Goal: Task Accomplishment & Management: Complete application form

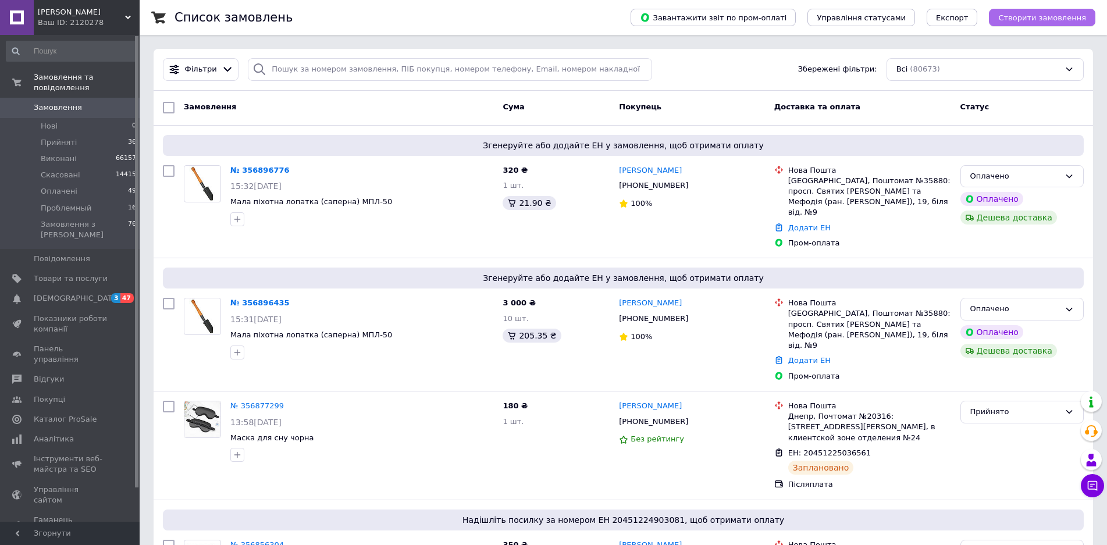
click at [1022, 15] on span "Створити замовлення" at bounding box center [1042, 17] width 88 height 9
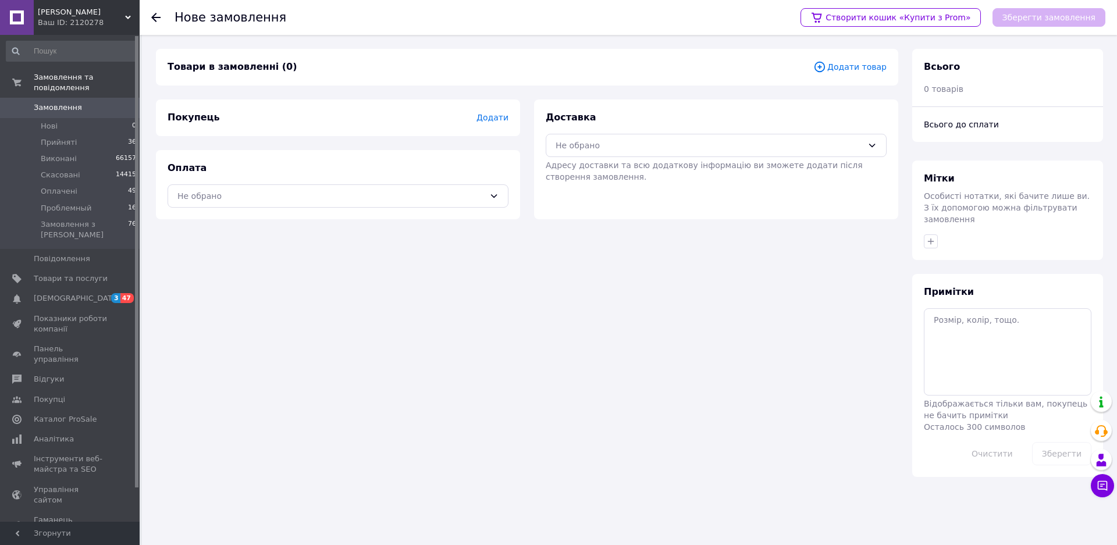
click at [849, 67] on span "Додати товар" at bounding box center [849, 66] width 73 height 13
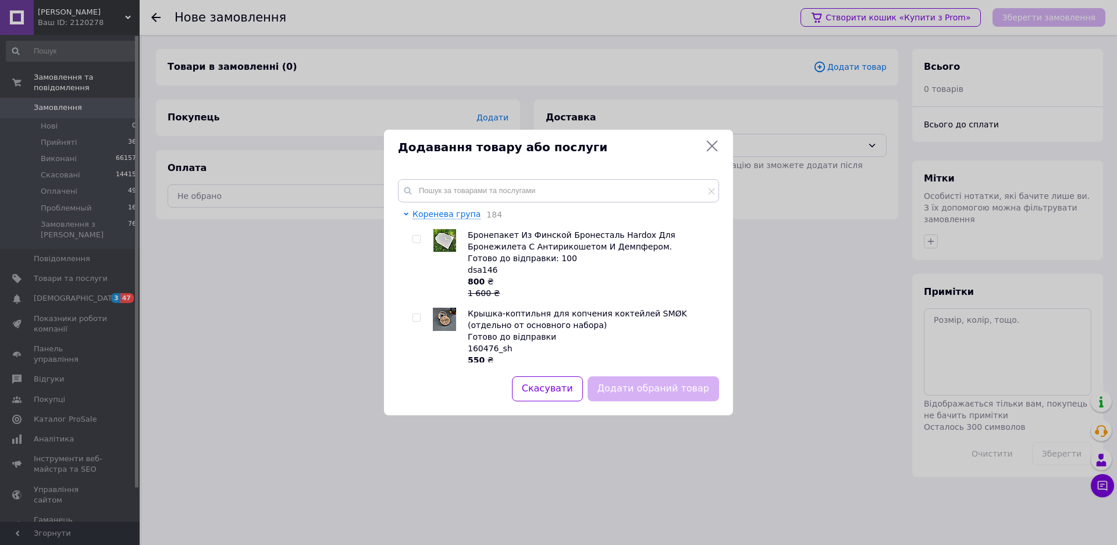
click at [434, 174] on div "[PERSON_NAME] група 184 Бронепакет Из Финской Бронесталь Hardox Для Бронежилета…" at bounding box center [558, 270] width 349 height 211
click at [441, 184] on input "text" at bounding box center [558, 190] width 321 height 23
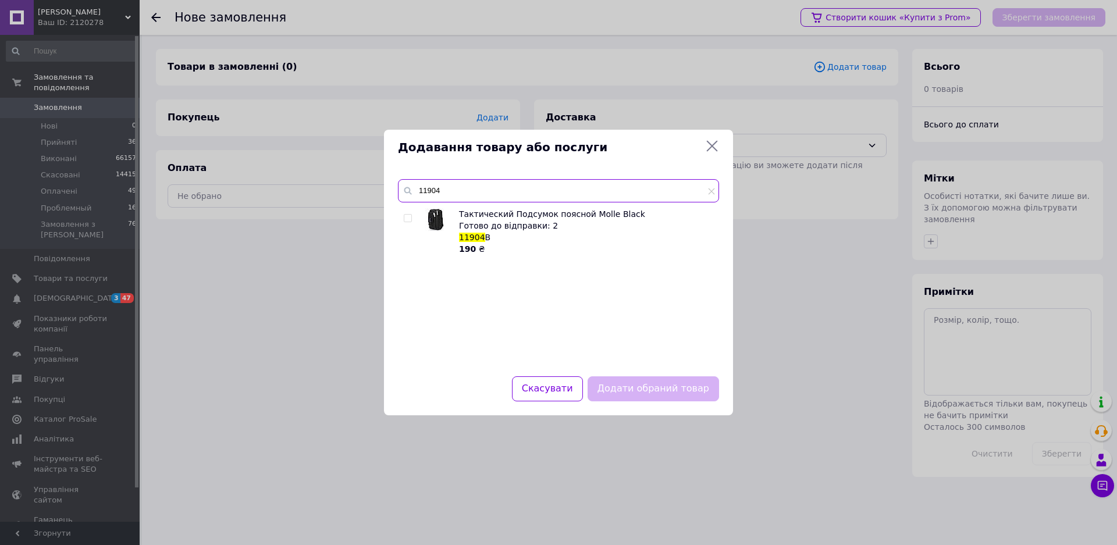
type input "11904"
click at [48, 256] on div "Додавання товару або послуги 11904 Тактический Подсумок поясной Molle Black Гот…" at bounding box center [558, 272] width 1117 height 545
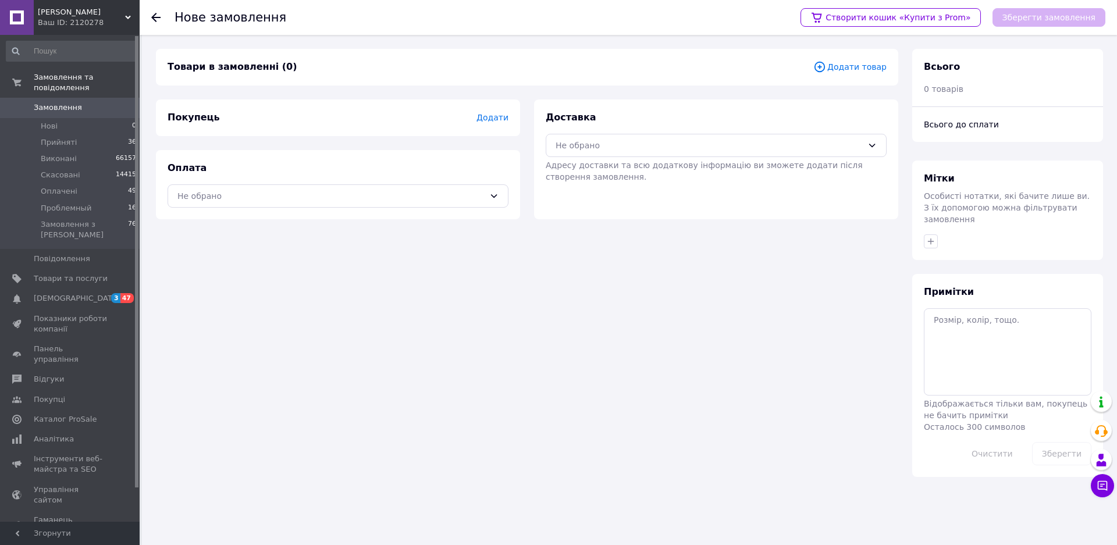
click at [48, 273] on span "Товари та послуги" at bounding box center [71, 278] width 74 height 10
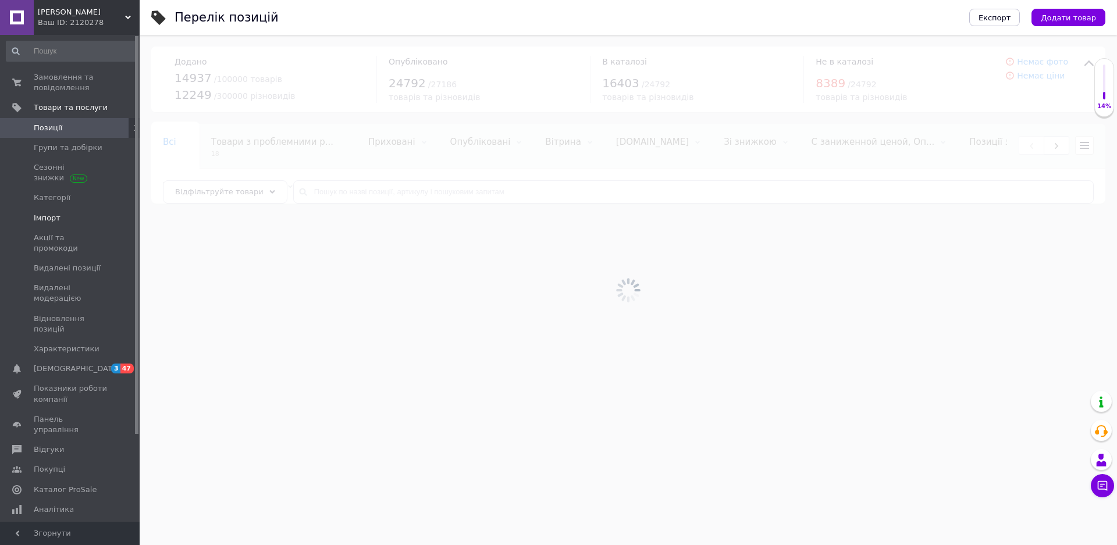
click at [45, 216] on span "Імпорт" at bounding box center [47, 218] width 27 height 10
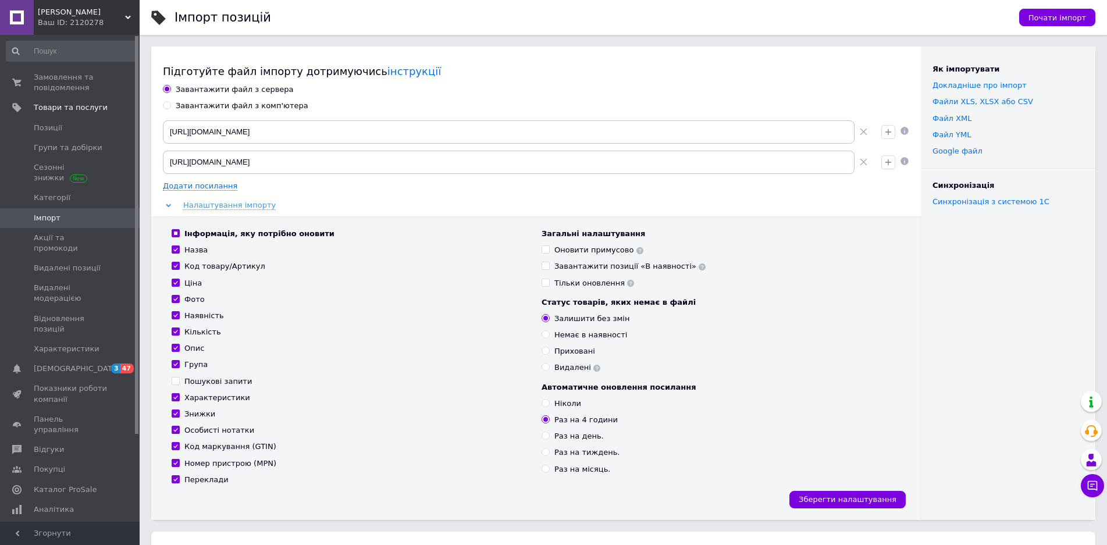
click at [236, 106] on div "Завантажити файл з комп'ютера" at bounding box center [242, 106] width 133 height 10
click at [170, 106] on input "Завантажити файл з комп'ютера" at bounding box center [167, 105] width 8 height 8
radio input "true"
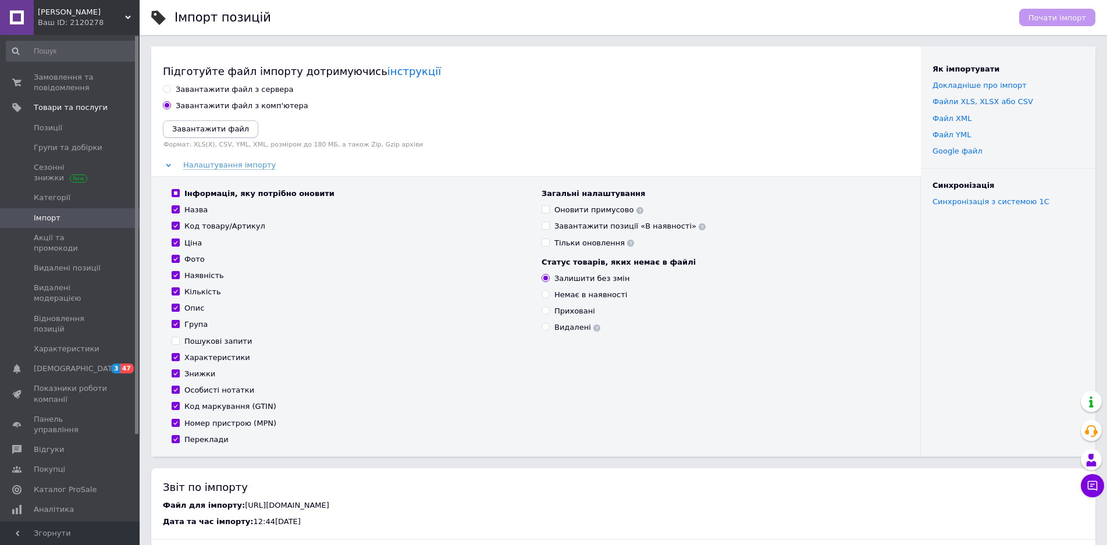
click at [220, 126] on icon "Завантажити файл" at bounding box center [210, 128] width 77 height 9
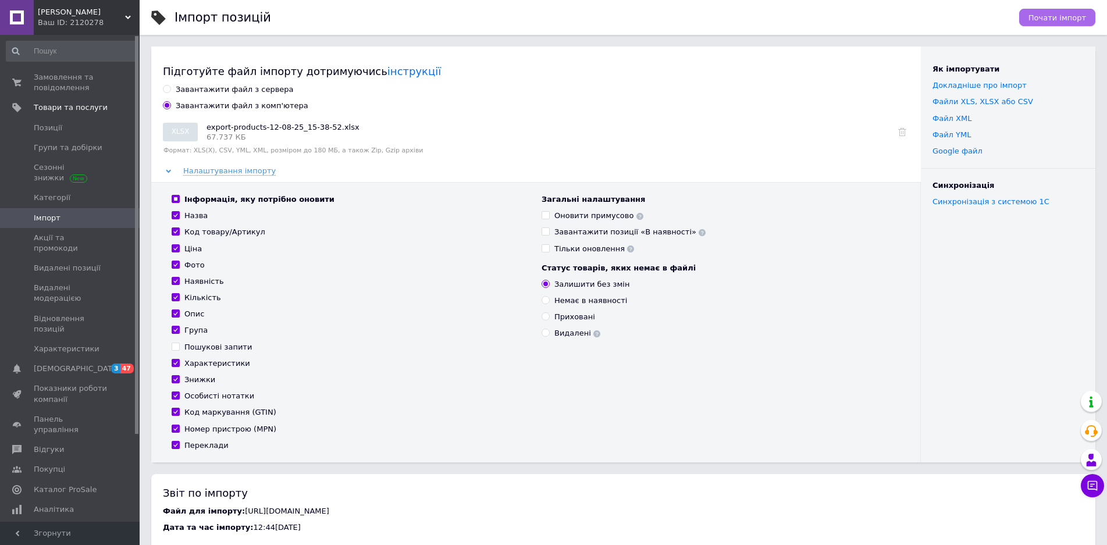
click at [1058, 15] on span "Почати імпорт" at bounding box center [1057, 17] width 58 height 9
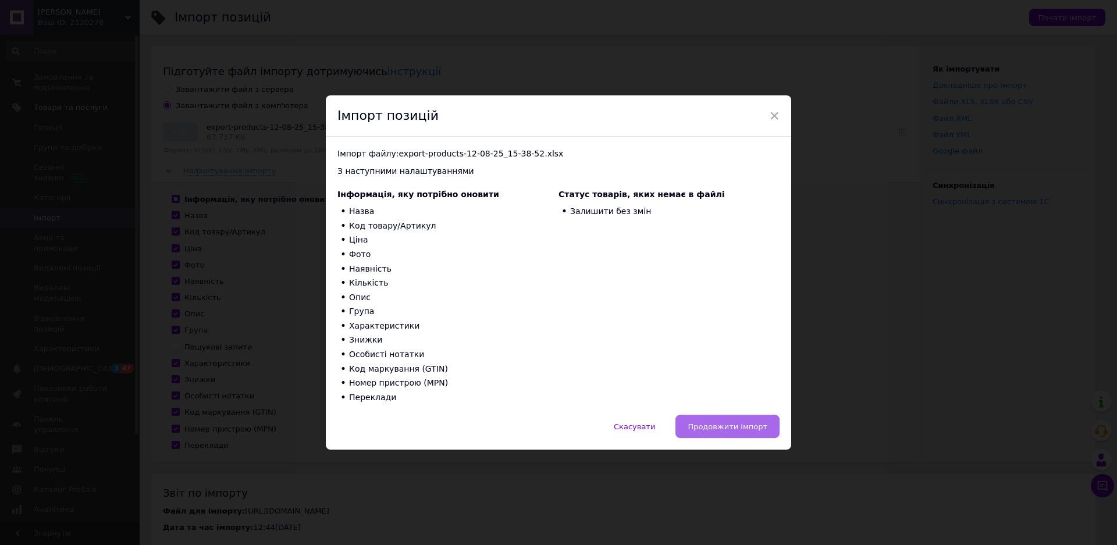
click at [733, 420] on button "Продовжити імпорт" at bounding box center [727, 426] width 104 height 23
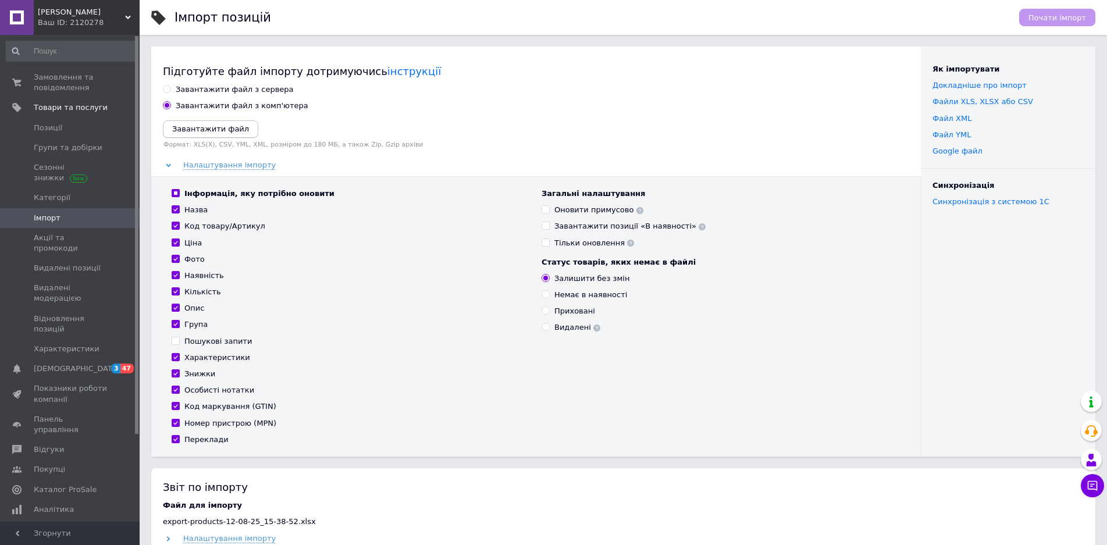
click at [209, 128] on icon "Завантажити файл" at bounding box center [210, 128] width 77 height 9
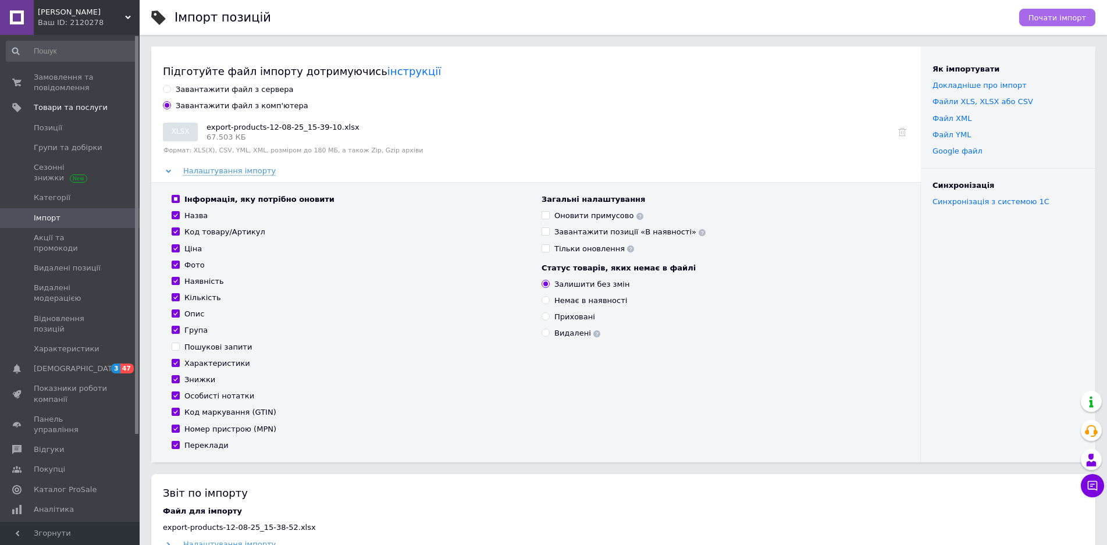
click at [1060, 19] on span "Почати імпорт" at bounding box center [1057, 17] width 58 height 9
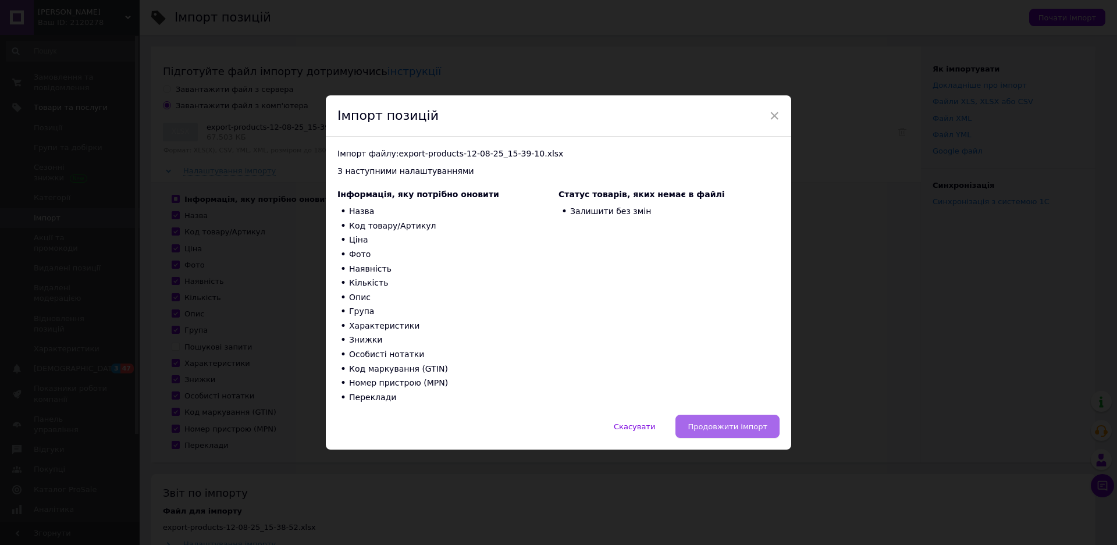
click at [708, 420] on button "Продовжити імпорт" at bounding box center [727, 426] width 104 height 23
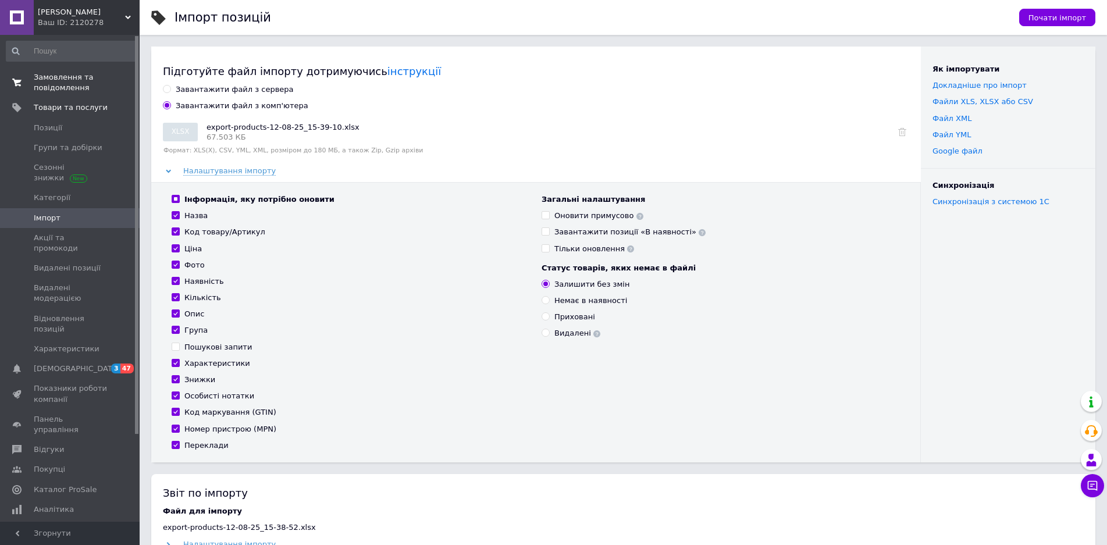
click at [47, 85] on span "Замовлення та повідомлення" at bounding box center [71, 82] width 74 height 21
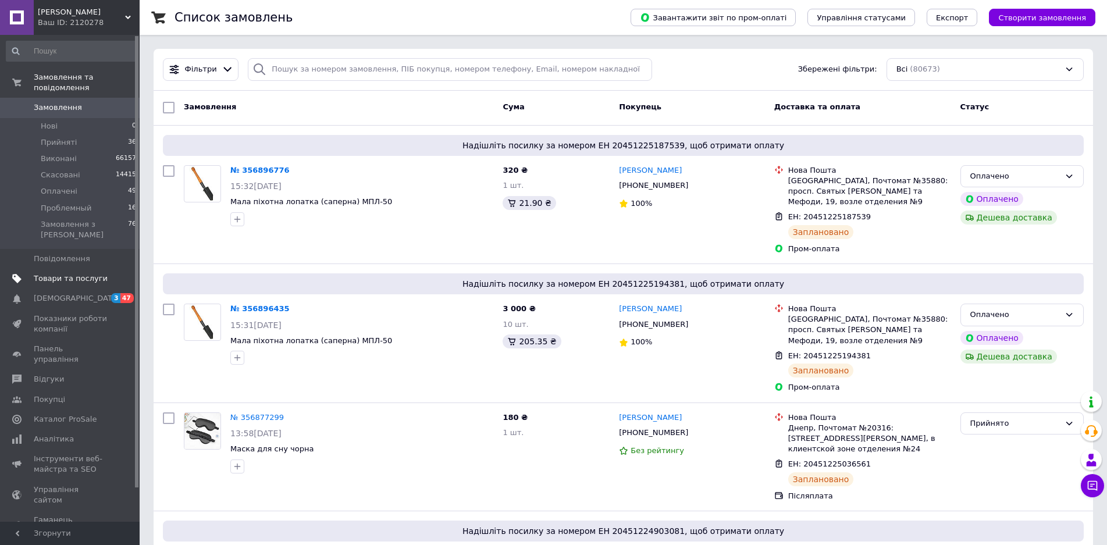
click at [52, 273] on span "Товари та послуги" at bounding box center [71, 278] width 74 height 10
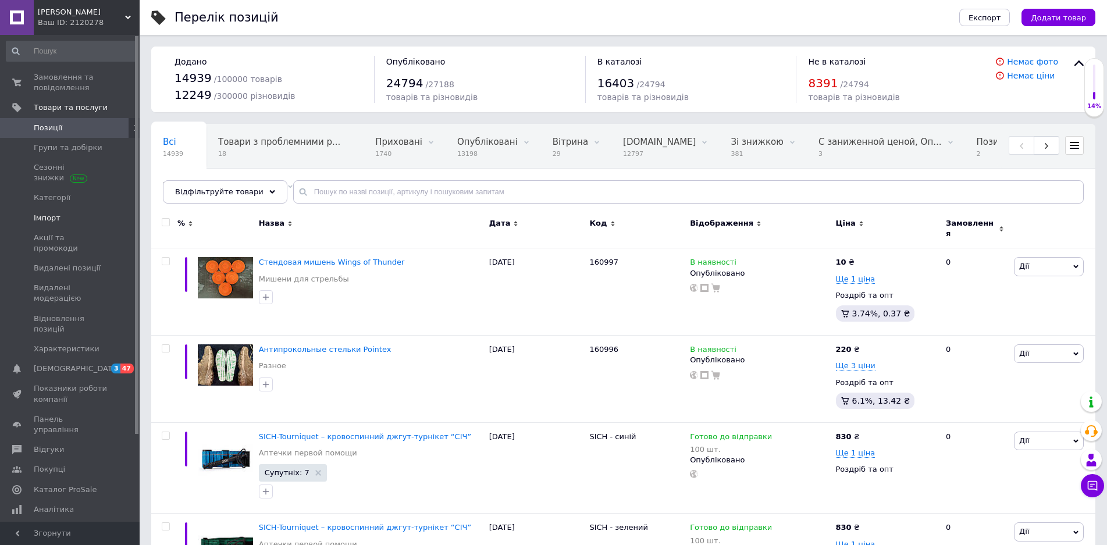
click at [49, 216] on span "Імпорт" at bounding box center [47, 218] width 27 height 10
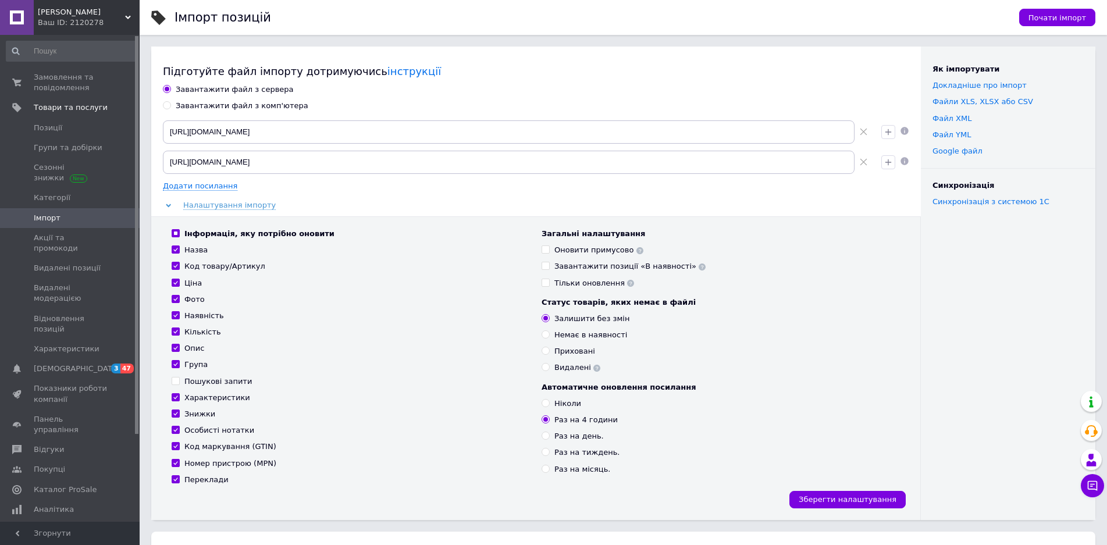
click at [219, 108] on div "Завантажити файл з комп'ютера" at bounding box center [242, 106] width 133 height 10
click at [170, 108] on input "Завантажити файл з комп'ютера" at bounding box center [167, 105] width 8 height 8
radio input "true"
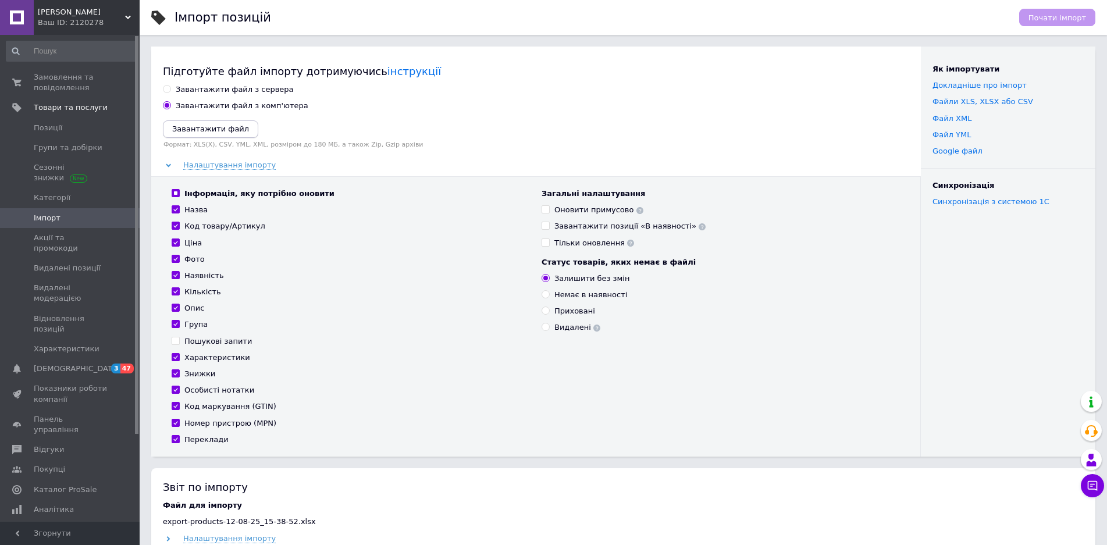
click at [200, 124] on icon "Завантажити файл" at bounding box center [210, 128] width 77 height 9
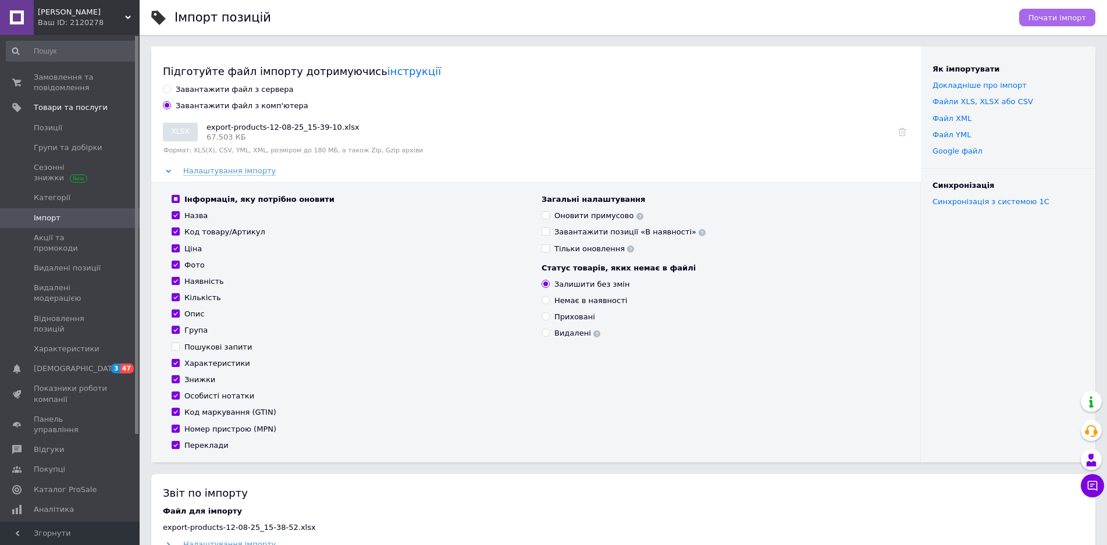
click at [1068, 19] on span "Почати імпорт" at bounding box center [1057, 17] width 58 height 9
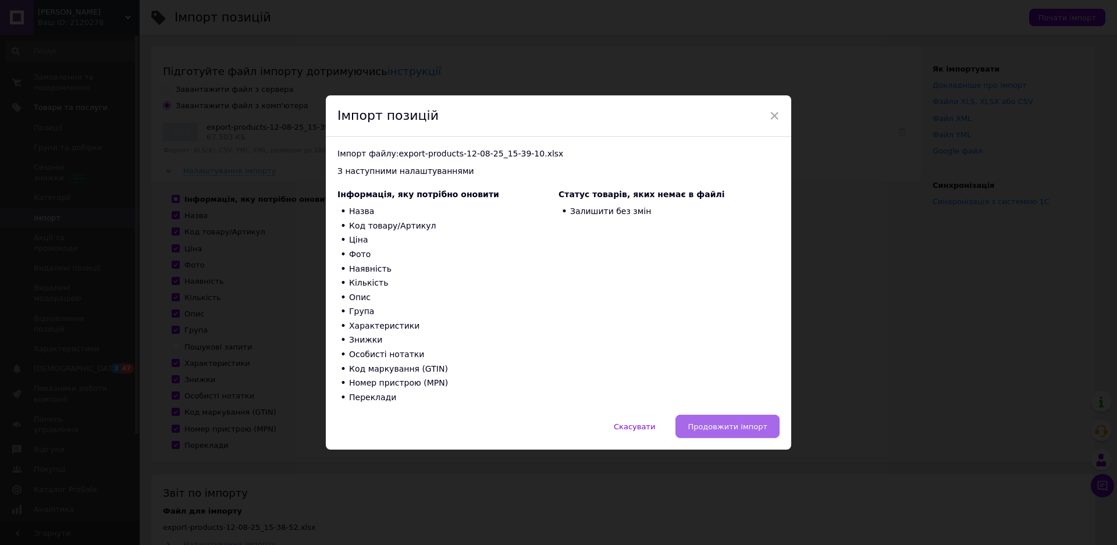
click at [747, 425] on span "Продовжити імпорт" at bounding box center [727, 426] width 80 height 9
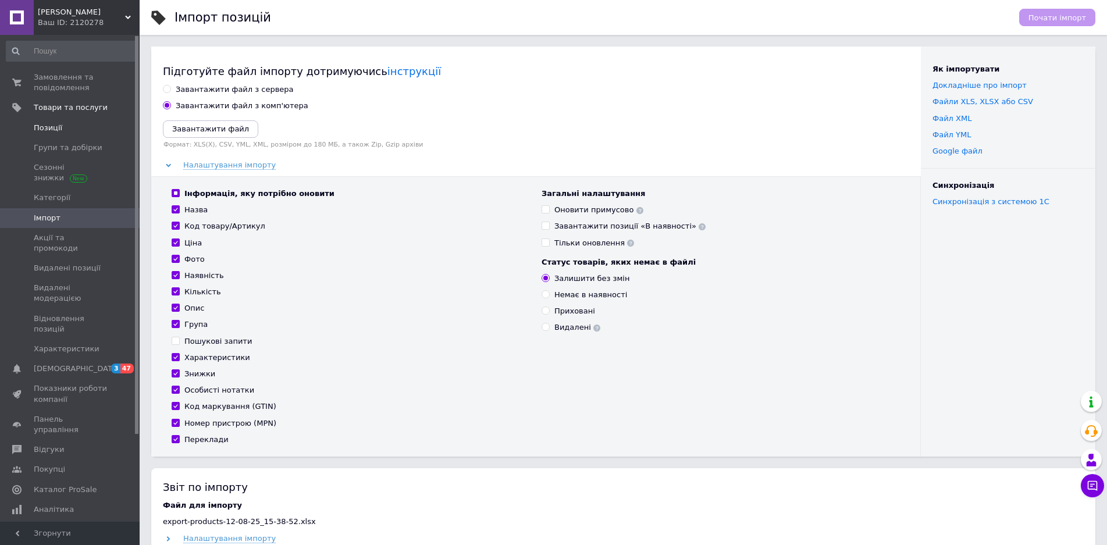
click at [62, 127] on span "Позиції" at bounding box center [71, 128] width 74 height 10
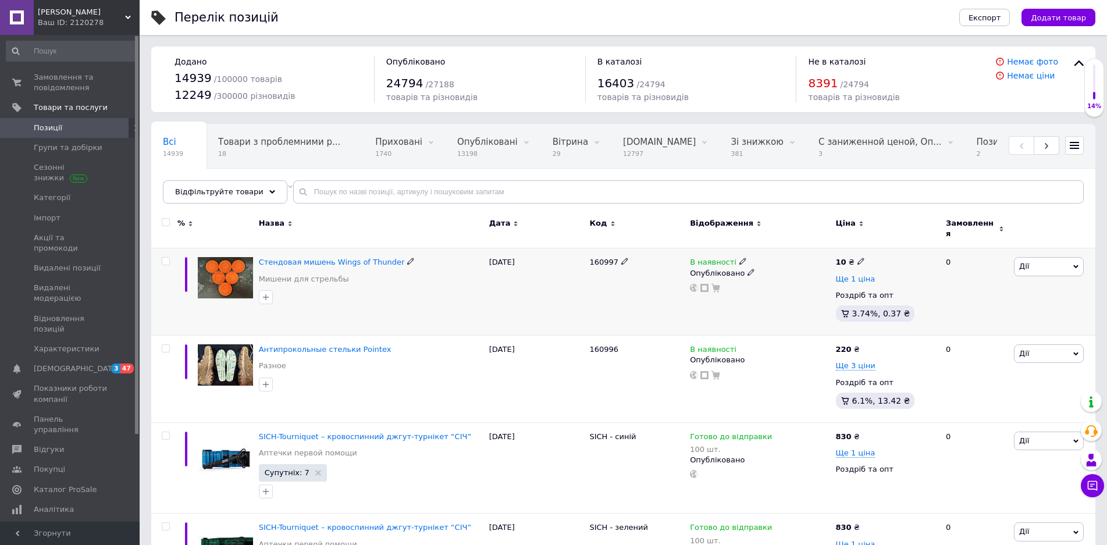
click at [853, 274] on span "Ще 1 ціна" at bounding box center [856, 278] width 40 height 9
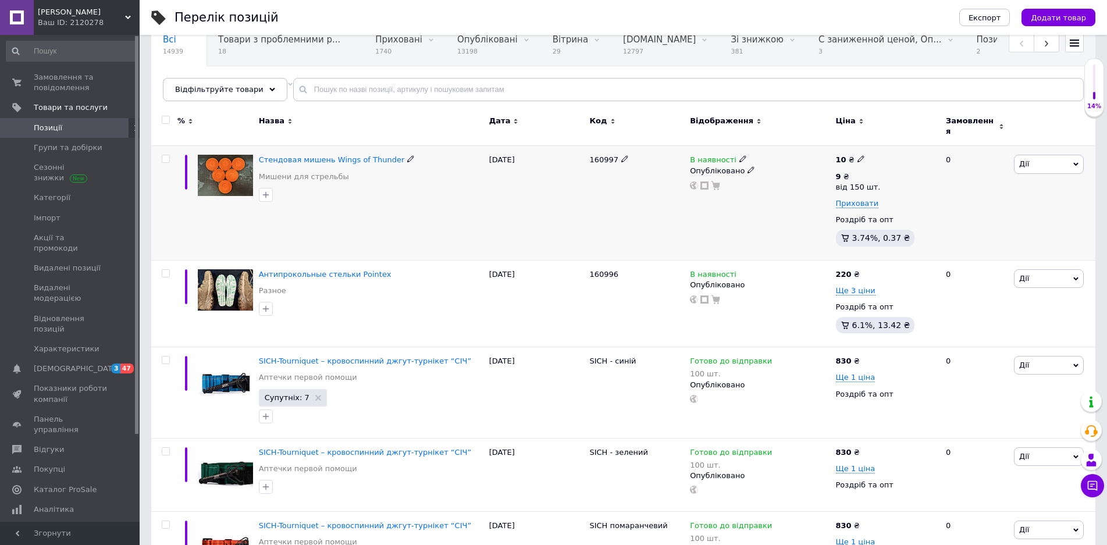
scroll to position [116, 0]
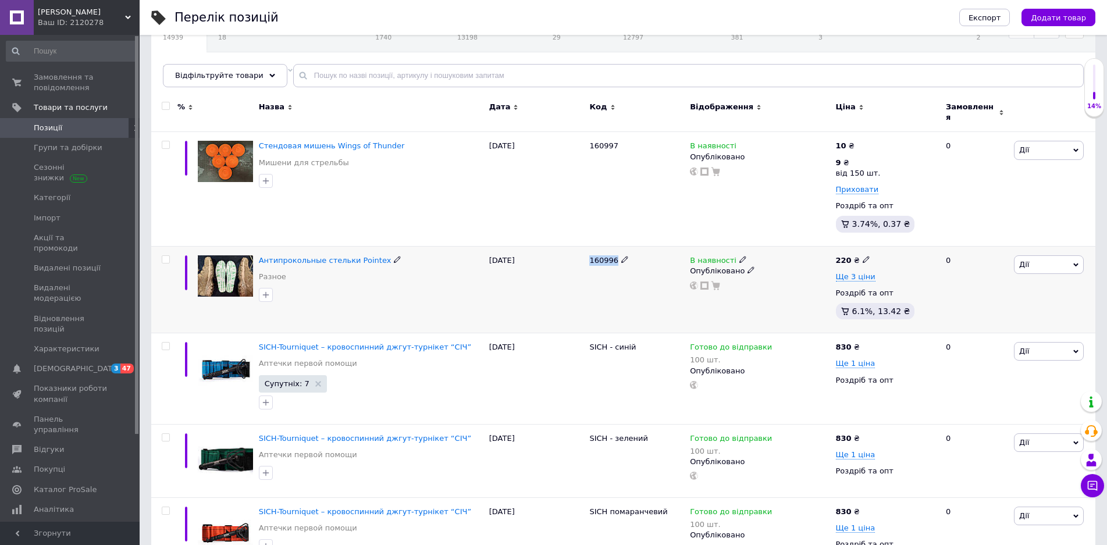
drag, startPoint x: 588, startPoint y: 256, endPoint x: 615, endPoint y: 255, distance: 27.4
click at [615, 255] on div "160996" at bounding box center [636, 289] width 101 height 87
copy span "160996"
click at [63, 80] on span "Замовлення та повідомлення" at bounding box center [71, 82] width 74 height 21
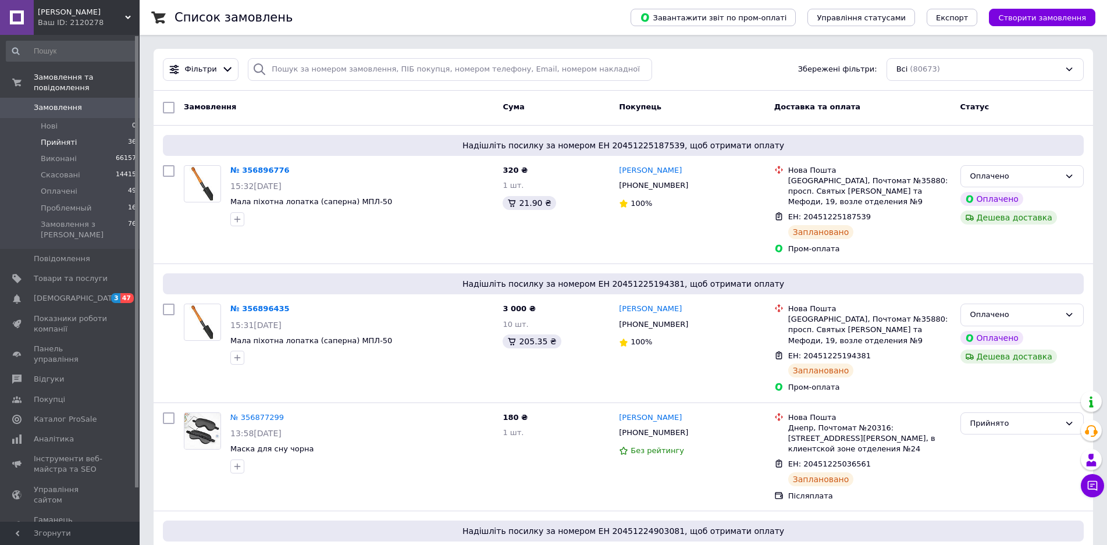
click at [55, 137] on span "Прийняті" at bounding box center [59, 142] width 36 height 10
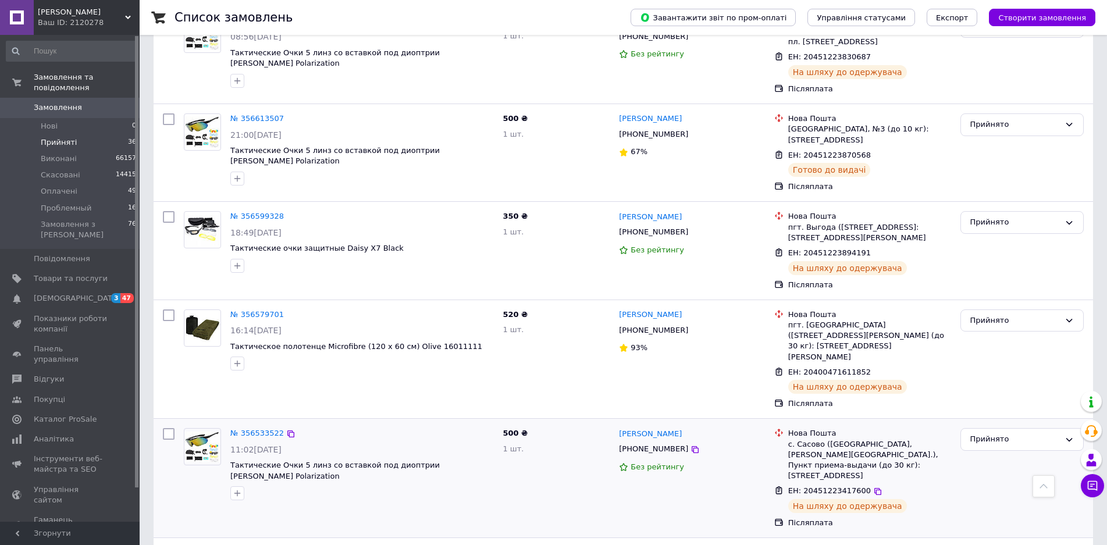
scroll to position [1668, 0]
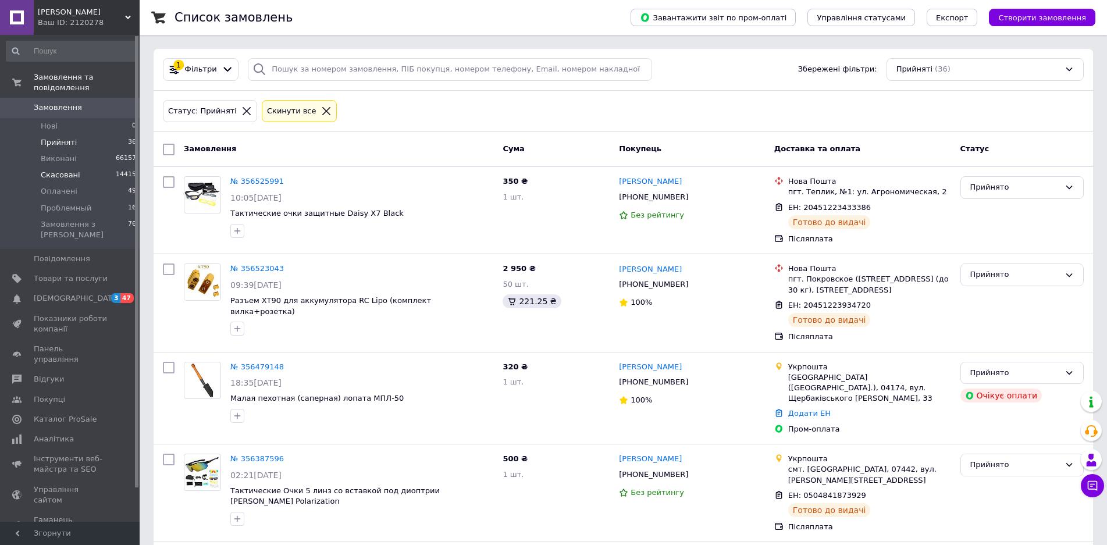
click at [58, 170] on span "Скасовані" at bounding box center [61, 175] width 40 height 10
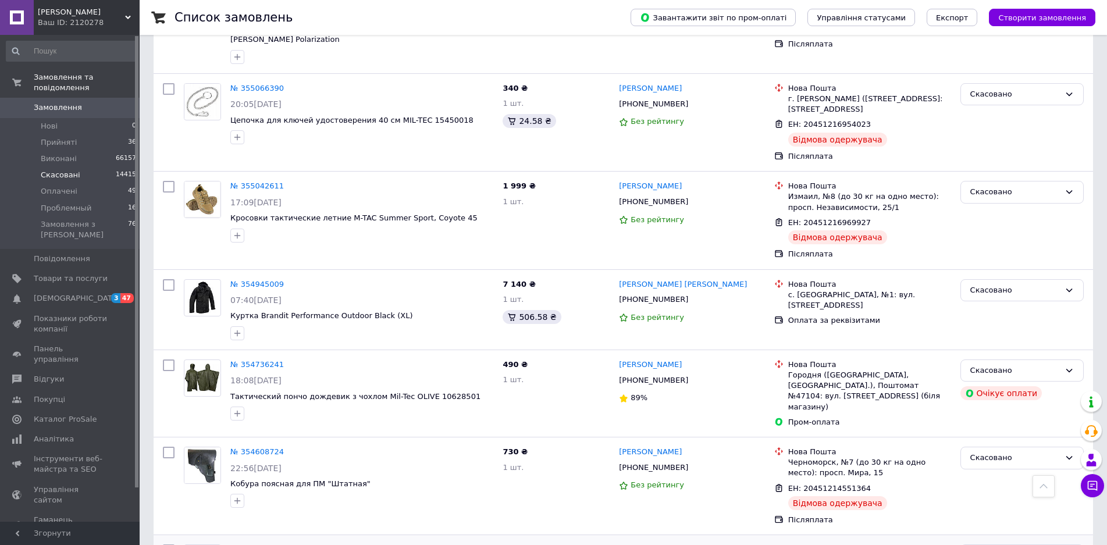
scroll to position [1475, 0]
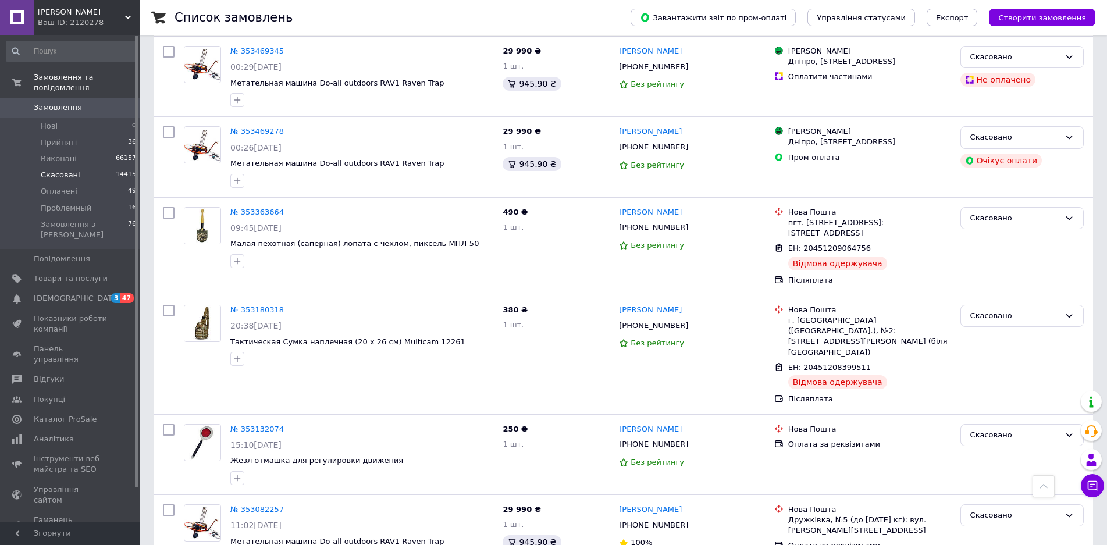
scroll to position [1415, 0]
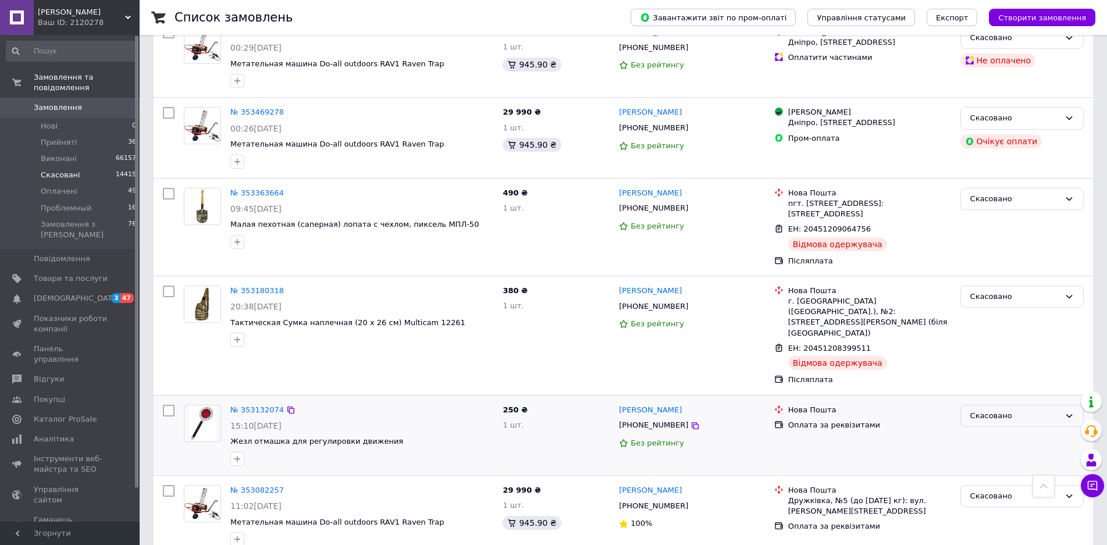
click at [997, 410] on div "Скасовано" at bounding box center [1015, 416] width 90 height 12
click at [992, 429] on li "Прийнято" at bounding box center [1022, 440] width 122 height 22
click at [66, 273] on span "Товари та послуги" at bounding box center [71, 278] width 74 height 10
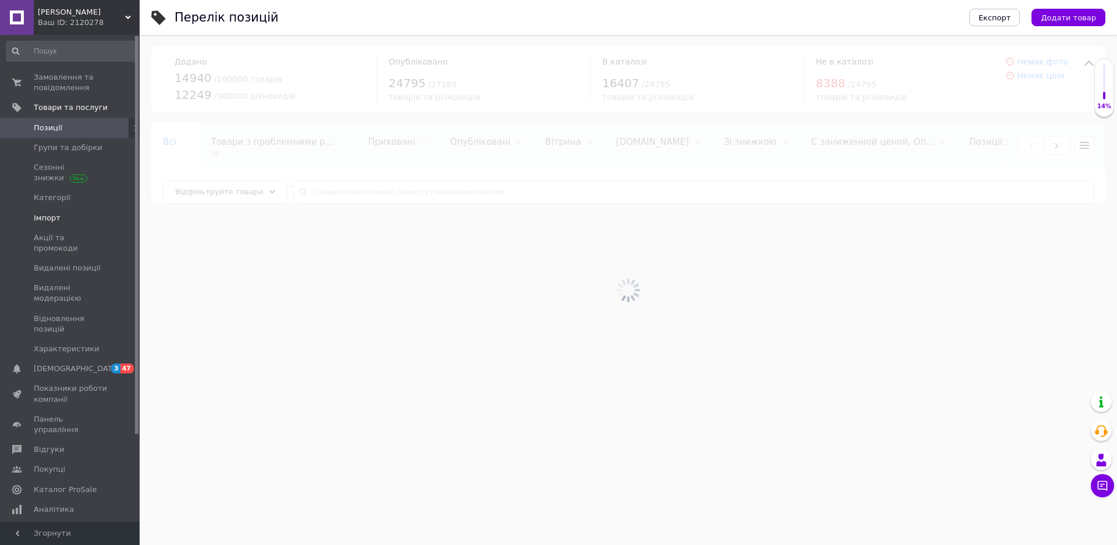
click at [46, 219] on span "Імпорт" at bounding box center [47, 218] width 27 height 10
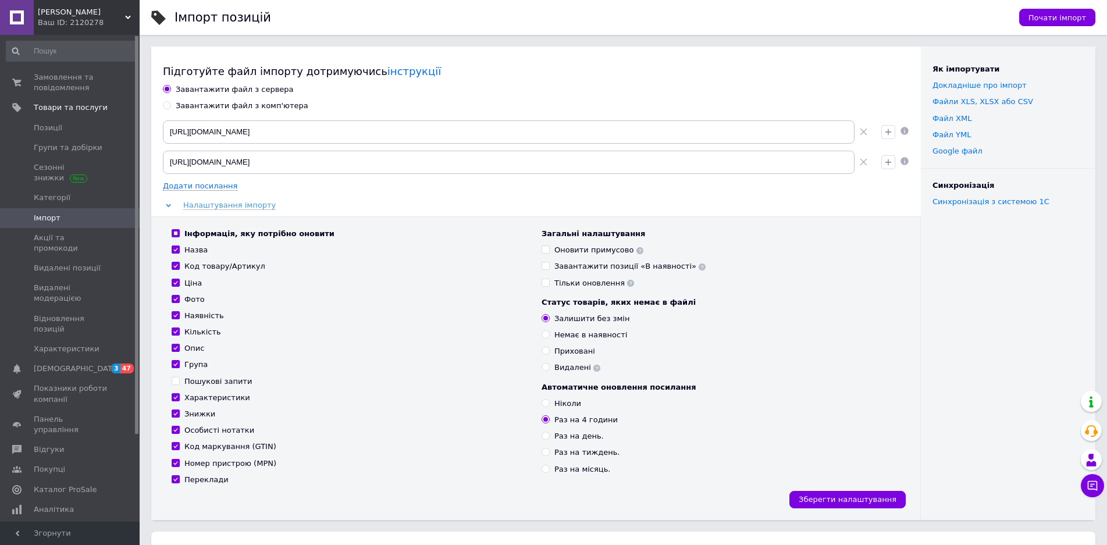
click at [209, 106] on div "Завантажити файл з комп'ютера" at bounding box center [242, 106] width 133 height 10
click at [170, 106] on input "Завантажити файл з комп'ютера" at bounding box center [167, 105] width 8 height 8
radio input "true"
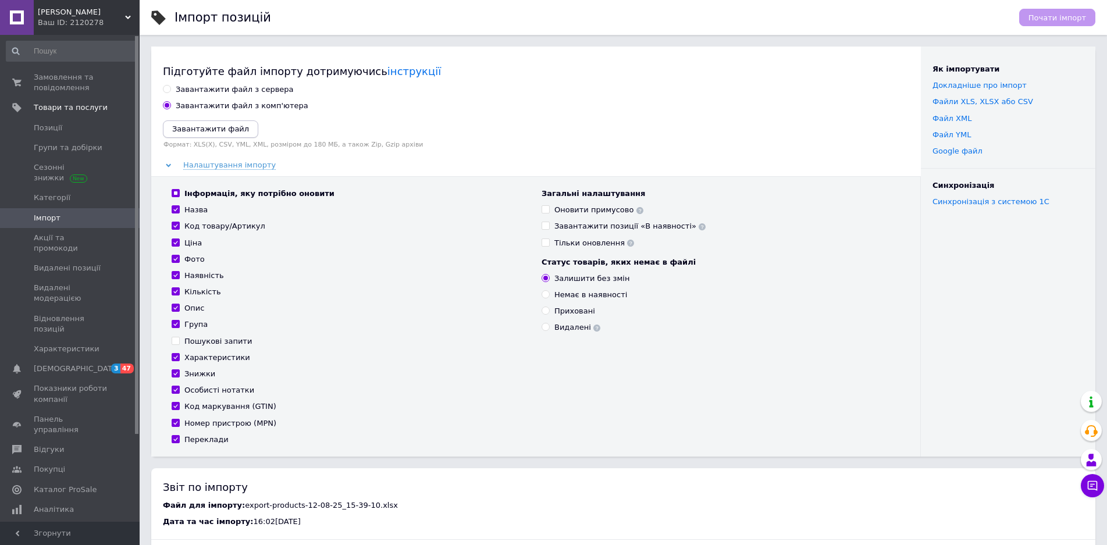
click at [205, 125] on icon "Завантажити файл" at bounding box center [210, 128] width 77 height 9
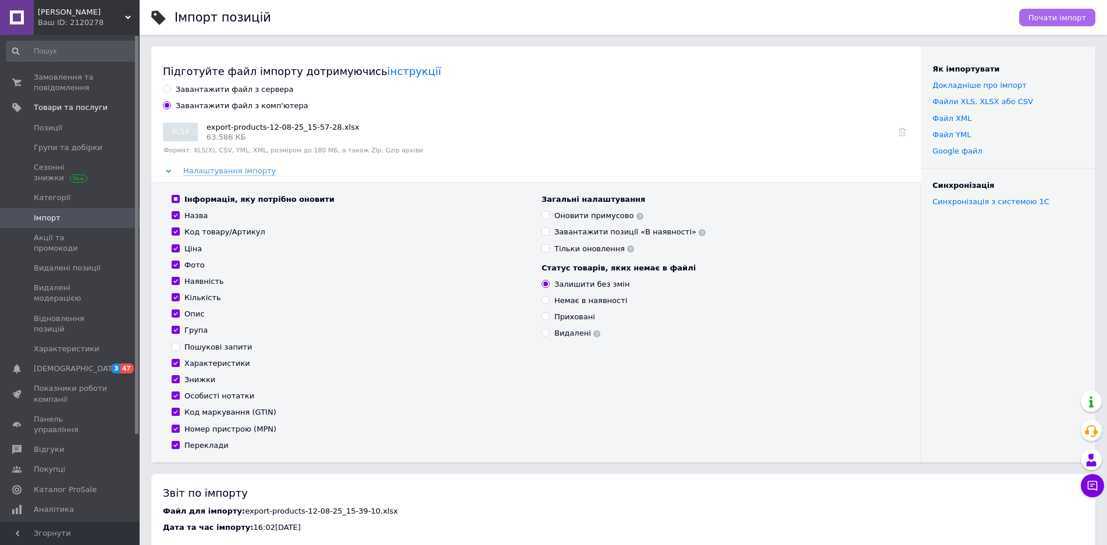
click at [1051, 16] on span "Почати імпорт" at bounding box center [1057, 17] width 58 height 9
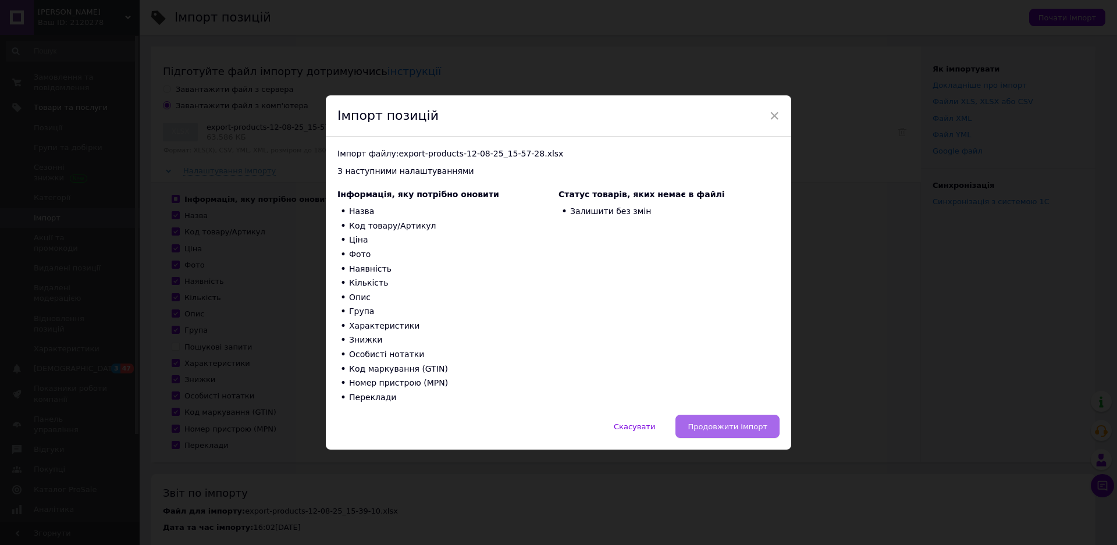
drag, startPoint x: 723, startPoint y: 430, endPoint x: 714, endPoint y: 433, distance: 9.6
click at [717, 433] on button "Продовжити імпорт" at bounding box center [727, 426] width 104 height 23
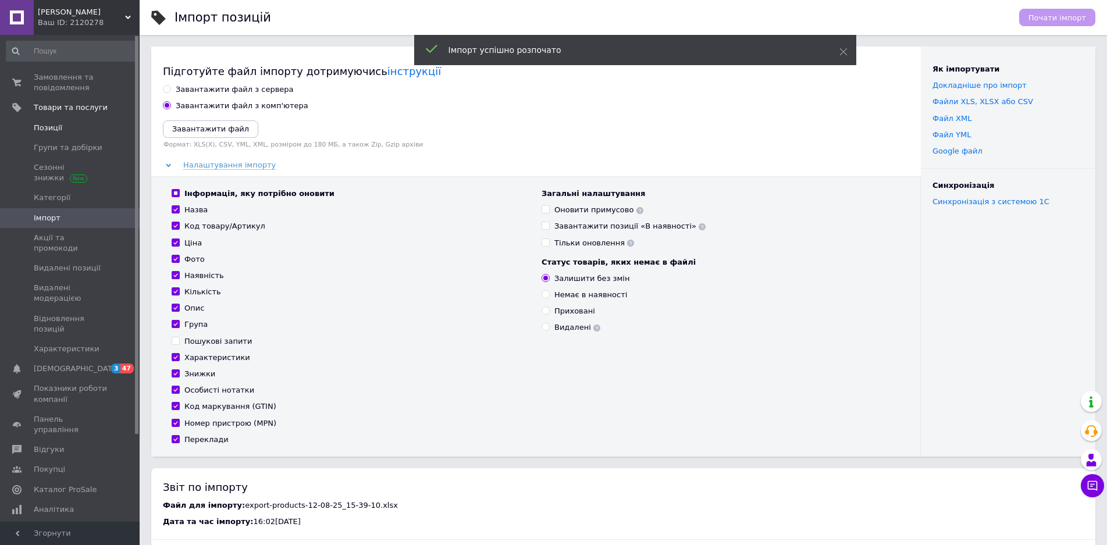
click at [31, 132] on span at bounding box center [17, 128] width 34 height 10
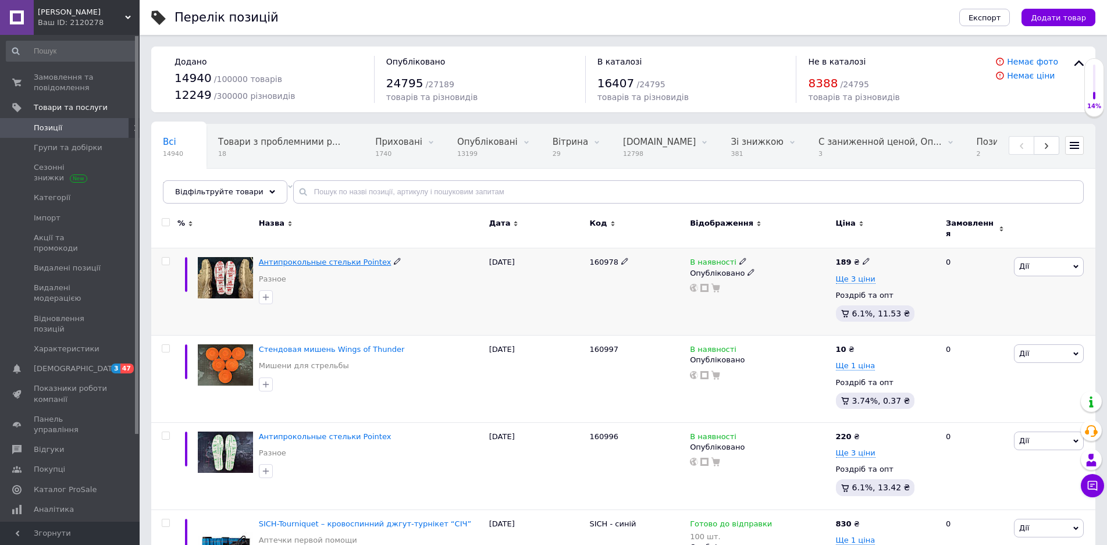
click at [298, 258] on span "Антипрокольные стельки Pointex" at bounding box center [325, 262] width 133 height 9
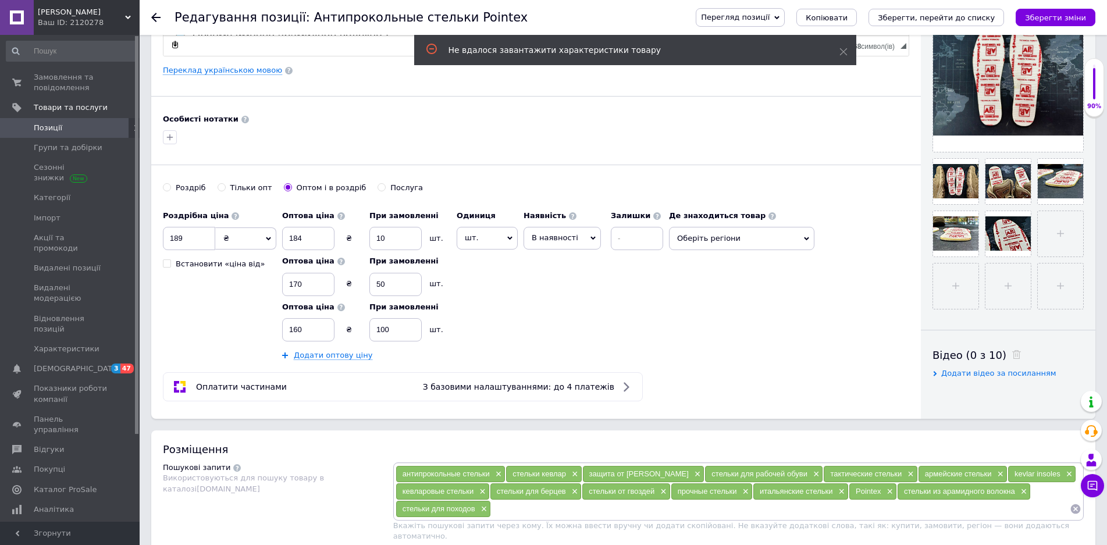
scroll to position [291, 0]
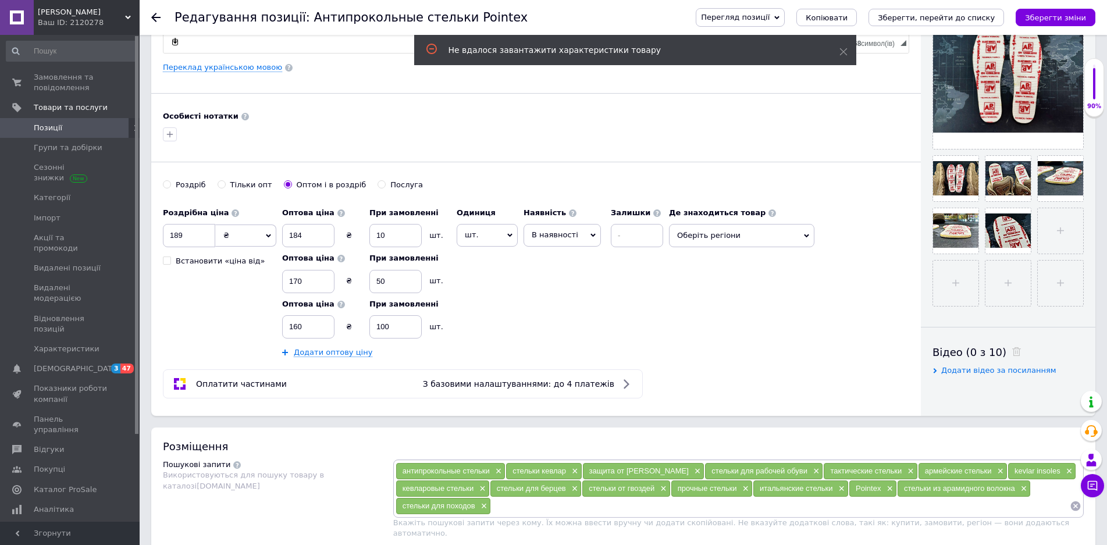
click at [550, 236] on span "В наявності" at bounding box center [555, 234] width 47 height 9
click at [552, 307] on li "Готово до відправки" at bounding box center [562, 307] width 76 height 27
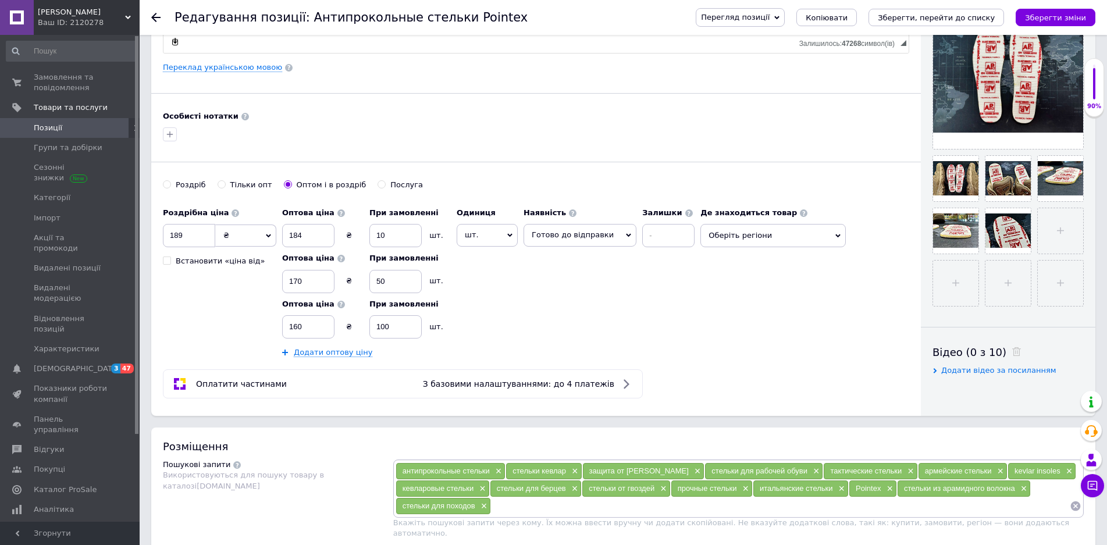
click at [730, 234] on span "Оберіть регіони" at bounding box center [772, 235] width 145 height 23
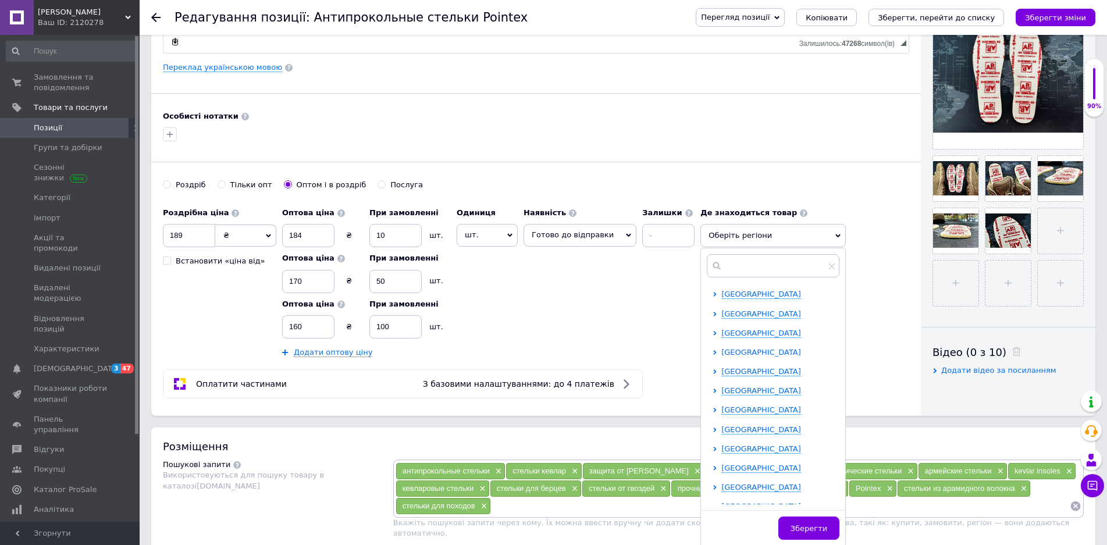
click at [734, 350] on span "[GEOGRAPHIC_DATA]" at bounding box center [761, 352] width 80 height 9
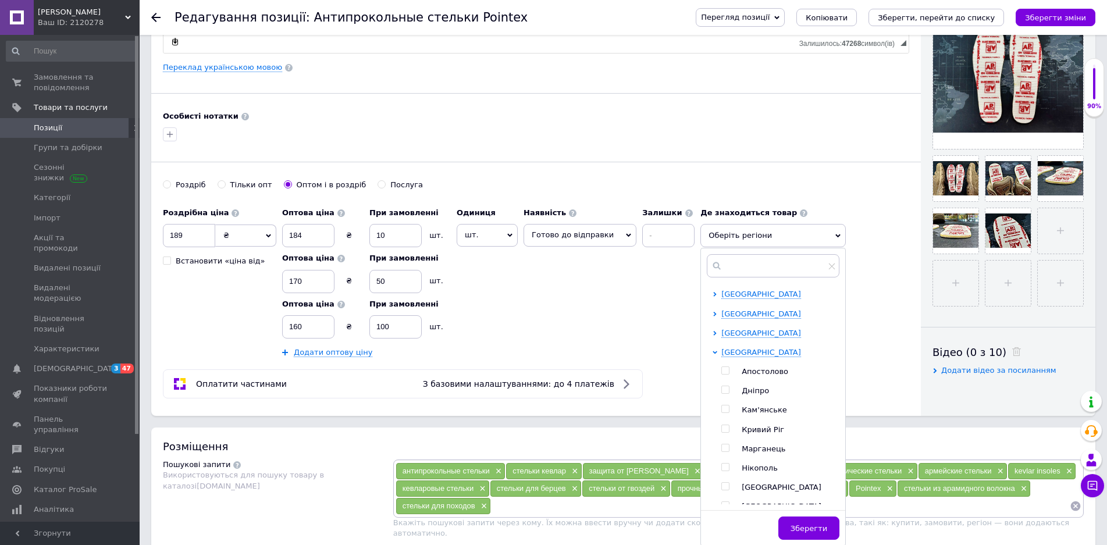
click at [743, 390] on span "Дніпро" at bounding box center [754, 390] width 27 height 9
checkbox input "true"
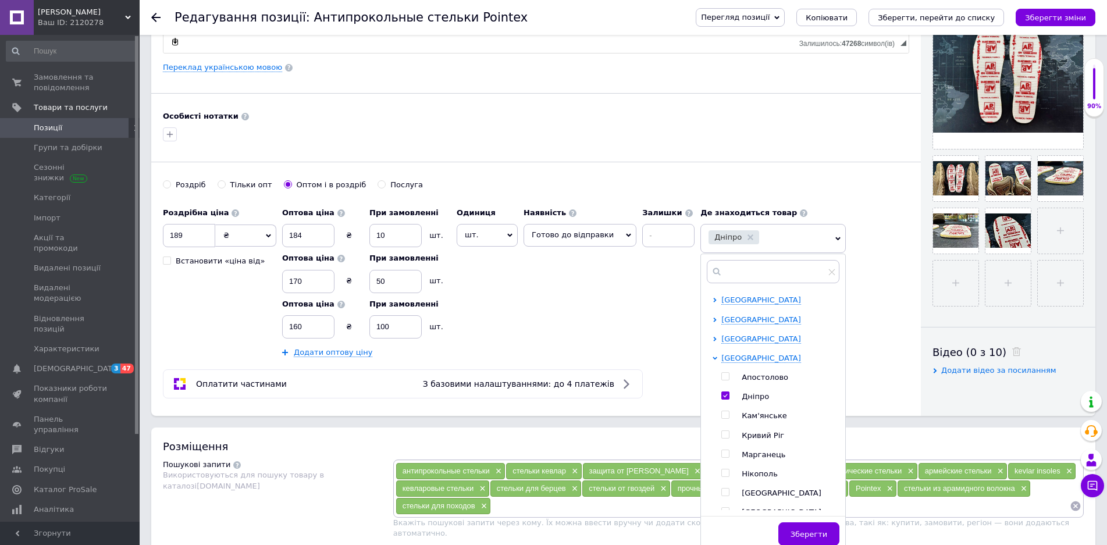
drag, startPoint x: 808, startPoint y: 533, endPoint x: 791, endPoint y: 487, distance: 49.1
click at [808, 533] on span "Зберегти" at bounding box center [808, 534] width 37 height 9
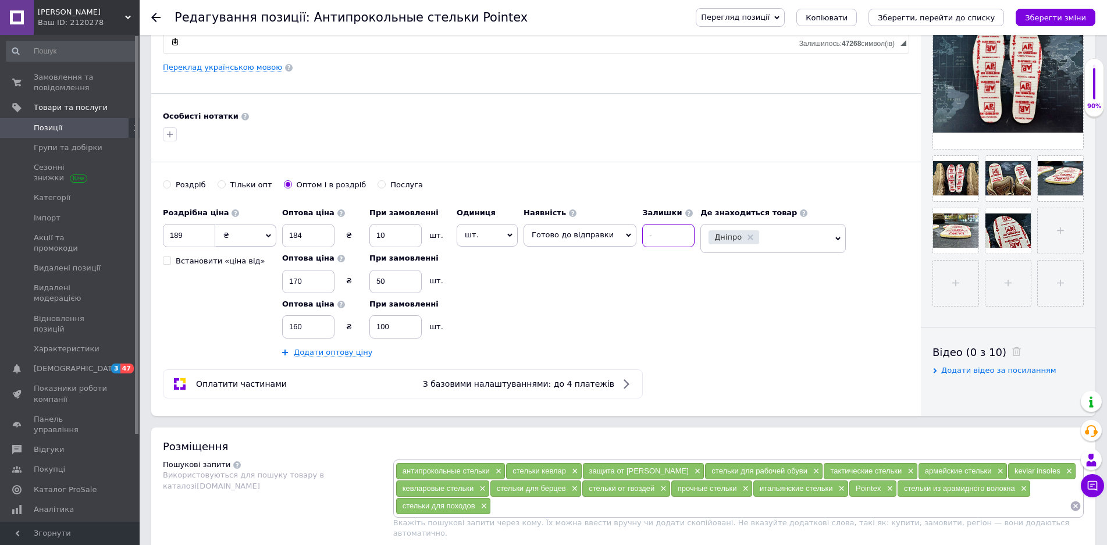
click at [665, 239] on input at bounding box center [668, 235] width 52 height 23
type input "100"
click at [675, 280] on div "Роздрібна ціна 189 ₴ $ EUR CHF GBP ¥ PLN ₸ MDL HUF KGS CNY TRY KRW lei Встанови…" at bounding box center [431, 280] width 537 height 156
click at [1054, 23] on button "Зберегти зміни" at bounding box center [1055, 17] width 80 height 17
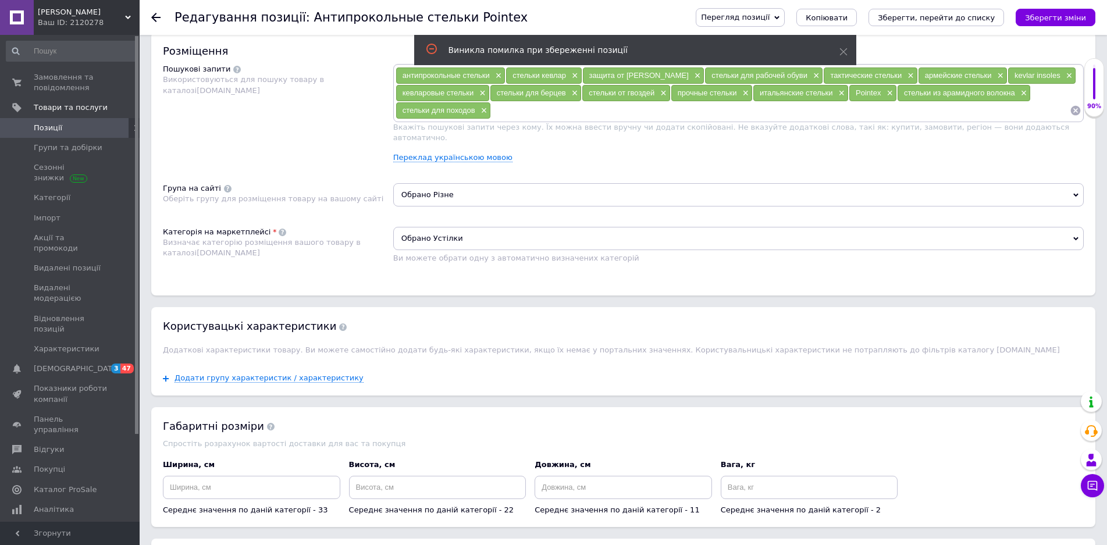
scroll to position [814, 0]
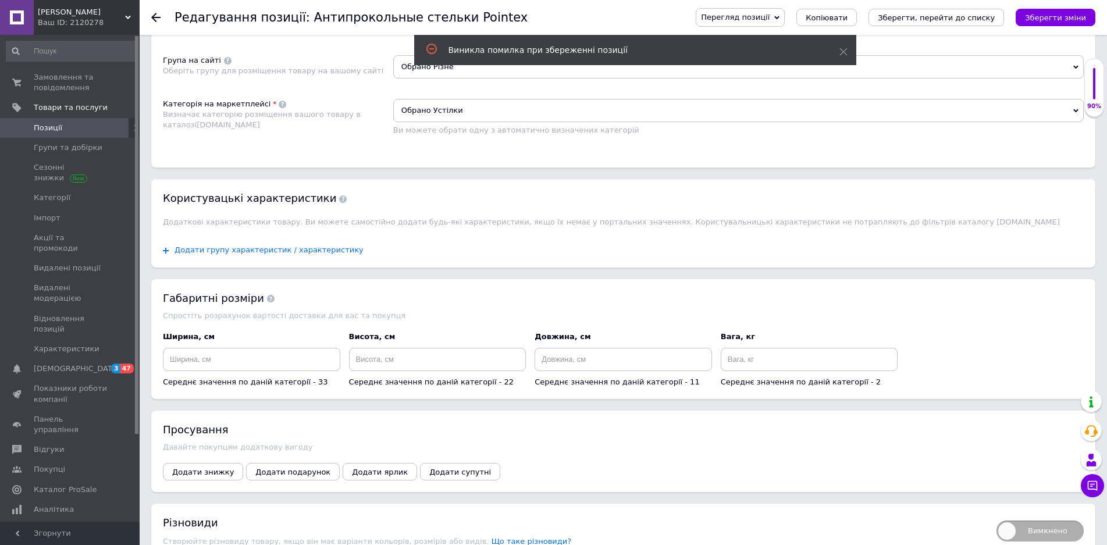
click at [279, 245] on span "Додати групу характеристик / характеристику" at bounding box center [268, 249] width 189 height 9
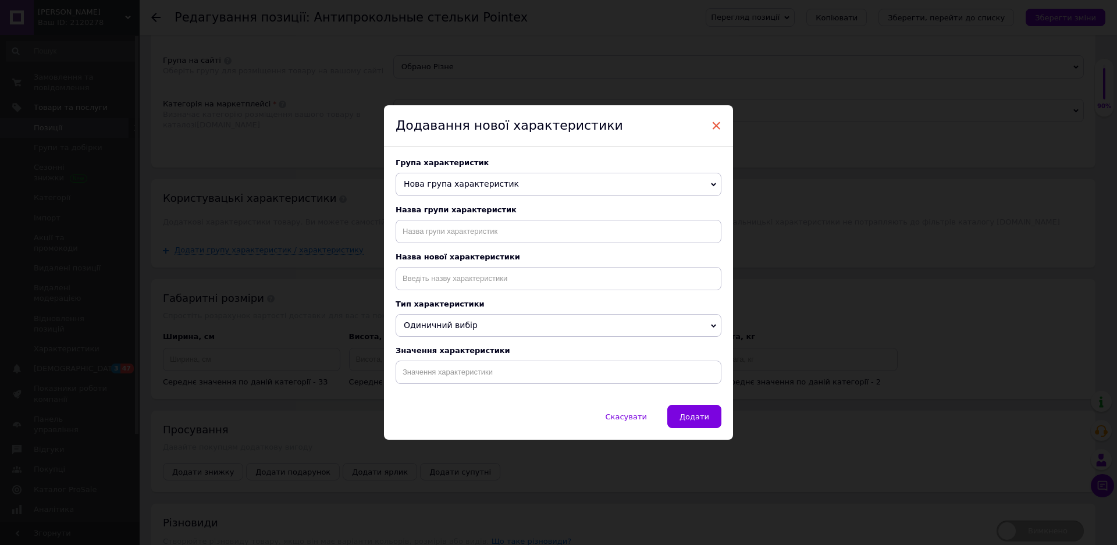
click at [714, 123] on span "×" at bounding box center [716, 126] width 10 height 20
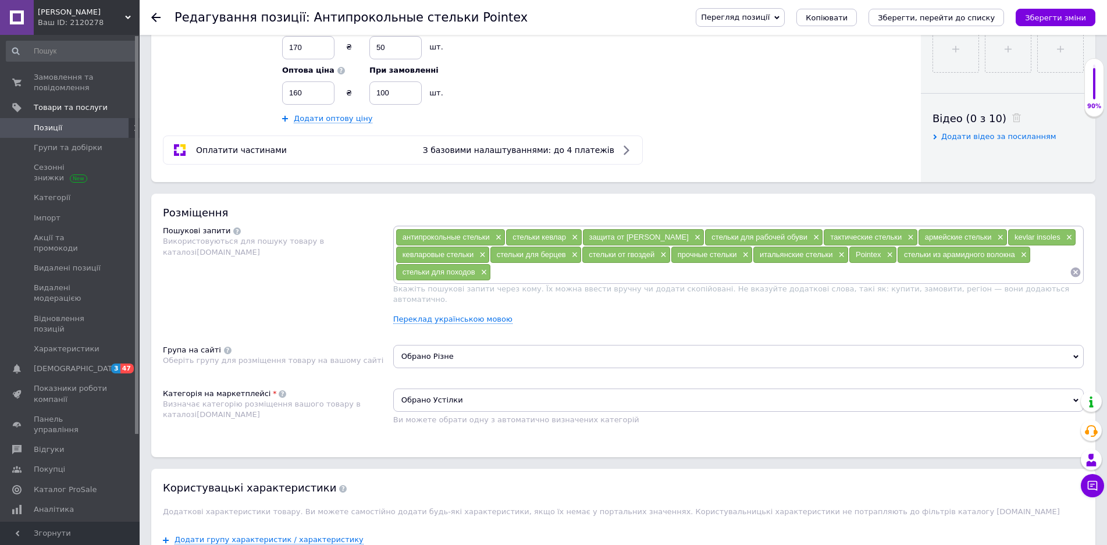
scroll to position [523, 0]
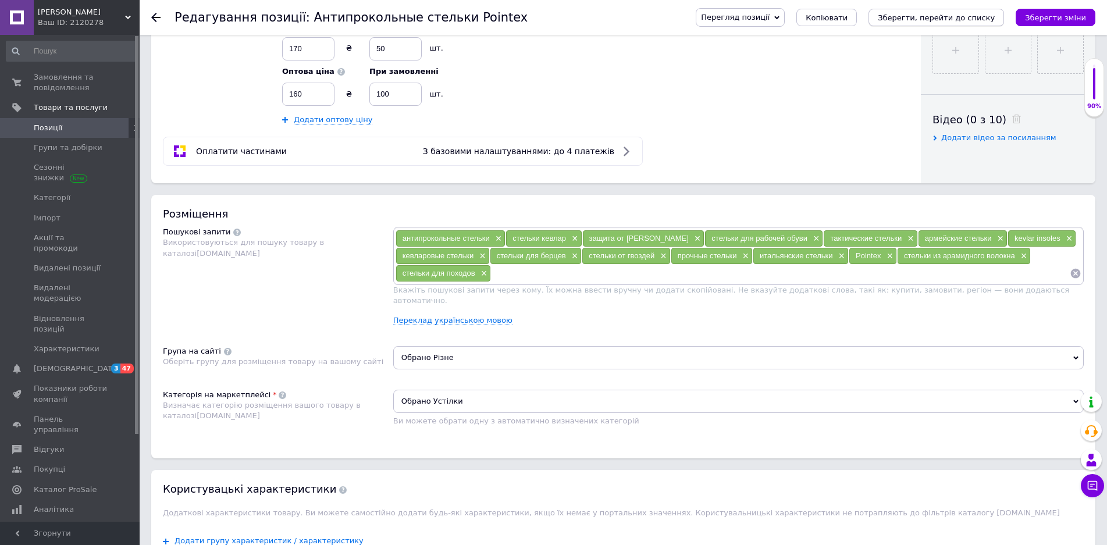
click at [933, 16] on icon "Зберегти, перейти до списку" at bounding box center [936, 17] width 117 height 9
drag, startPoint x: 49, startPoint y: 125, endPoint x: 223, endPoint y: 35, distance: 195.6
click at [48, 125] on span "Позиції" at bounding box center [48, 128] width 28 height 10
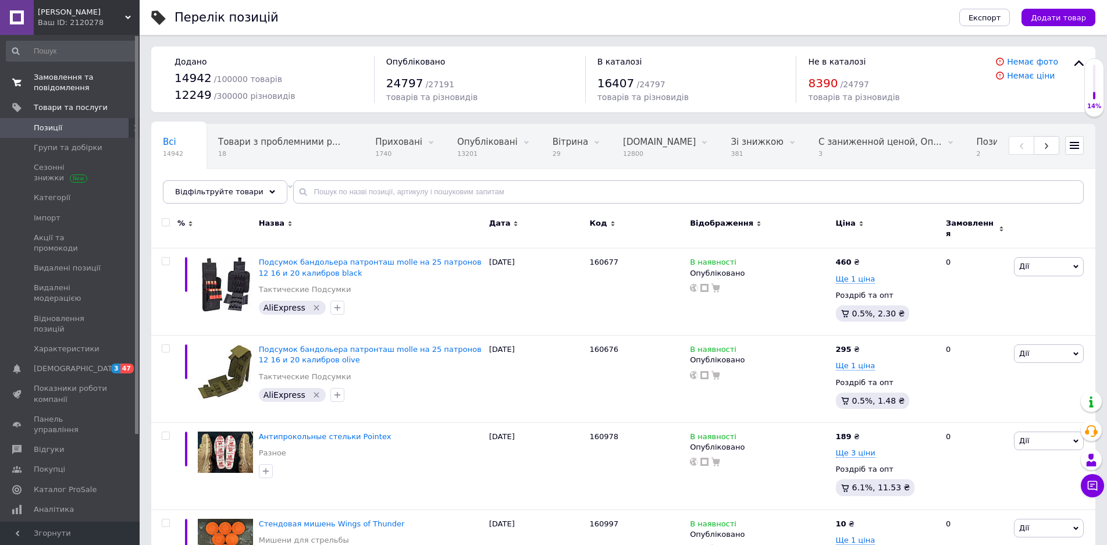
click at [53, 85] on span "Замовлення та повідомлення" at bounding box center [71, 82] width 74 height 21
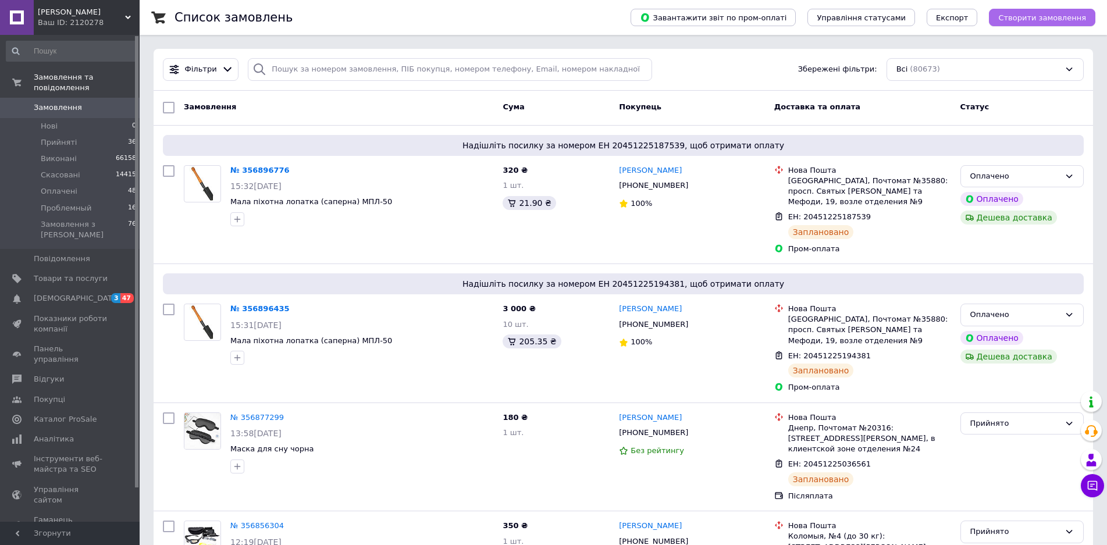
click at [1049, 20] on span "Створити замовлення" at bounding box center [1042, 17] width 88 height 9
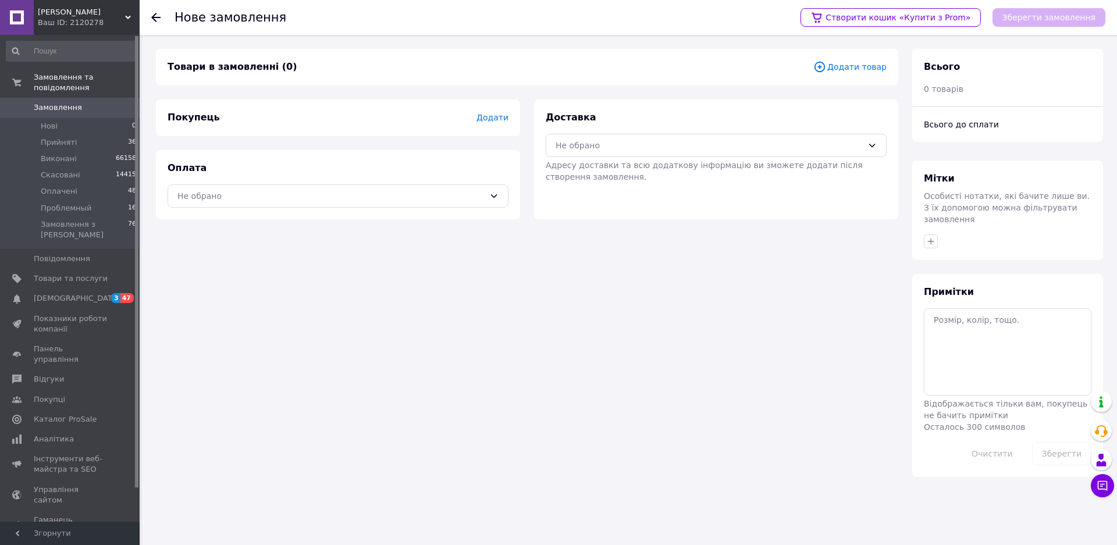
click at [851, 65] on span "Додати товар" at bounding box center [849, 66] width 73 height 13
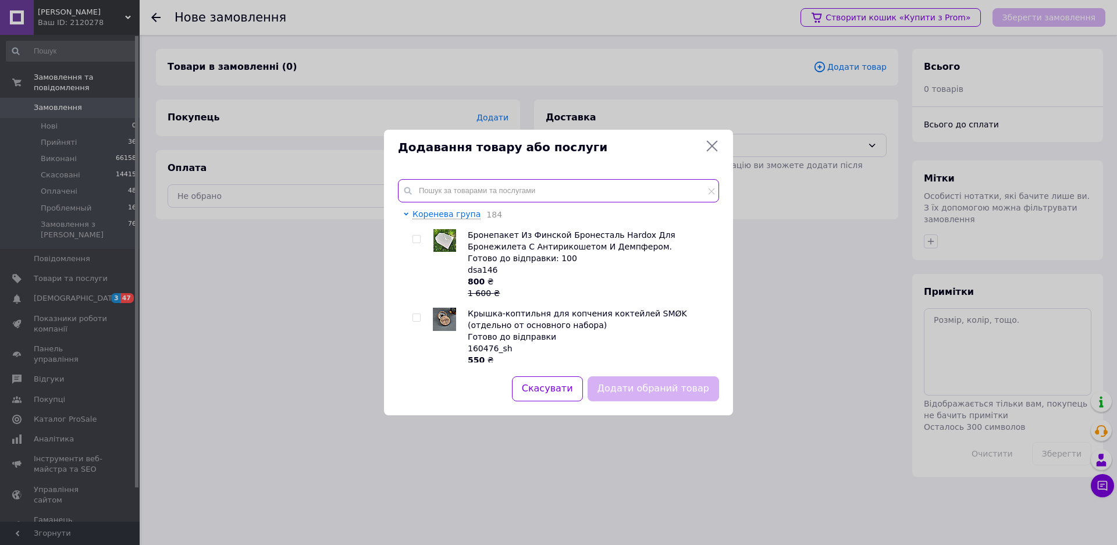
click at [470, 188] on input "text" at bounding box center [558, 190] width 321 height 23
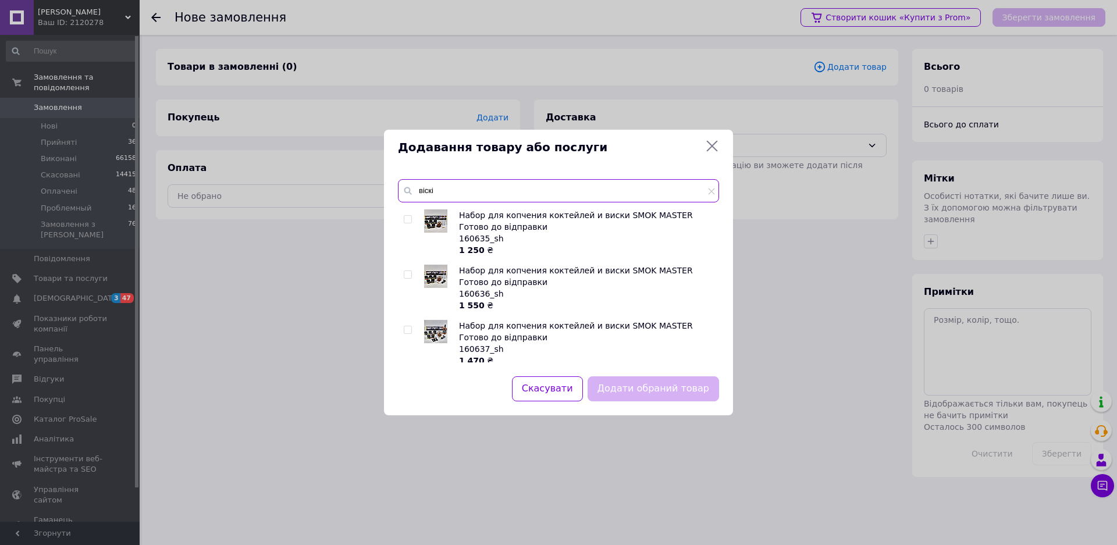
scroll to position [137, 0]
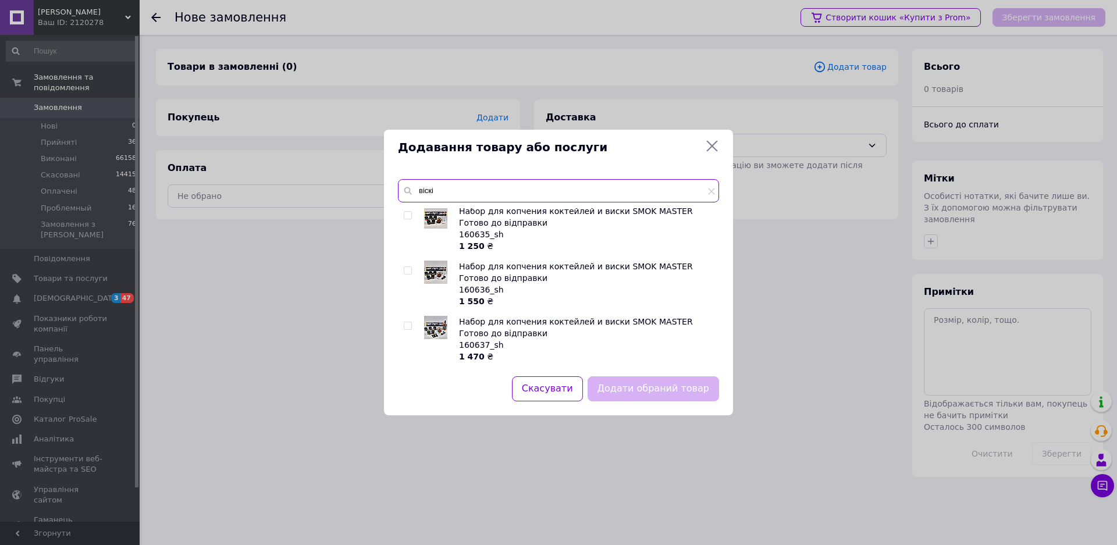
type input "віскі"
click at [407, 215] on input "checkbox" at bounding box center [408, 216] width 8 height 8
checkbox input "true"
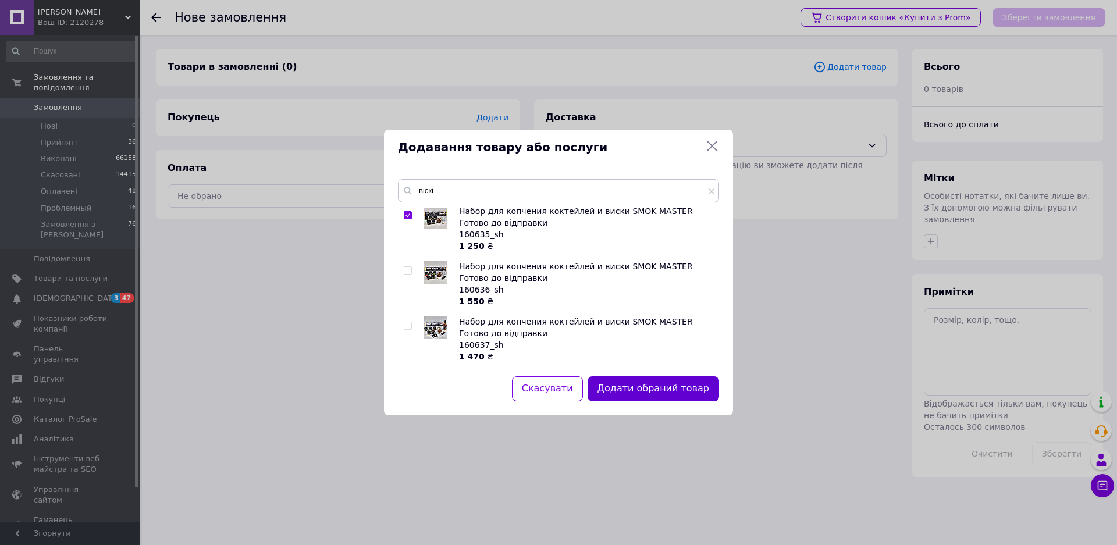
click at [627, 384] on button "Додати обраний товар" at bounding box center [652, 388] width 131 height 25
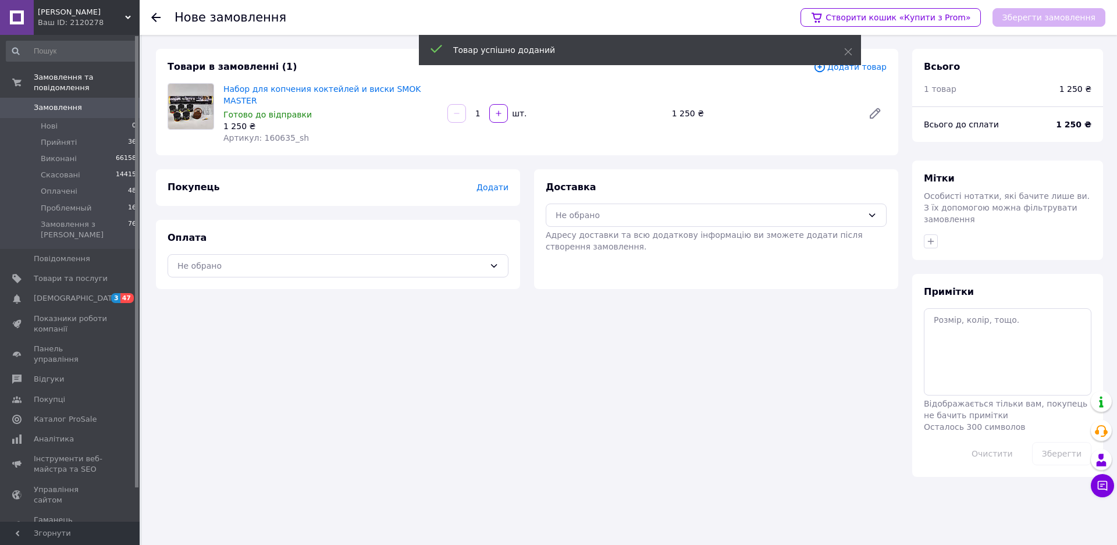
click at [494, 183] on span "Додати" at bounding box center [492, 187] width 32 height 9
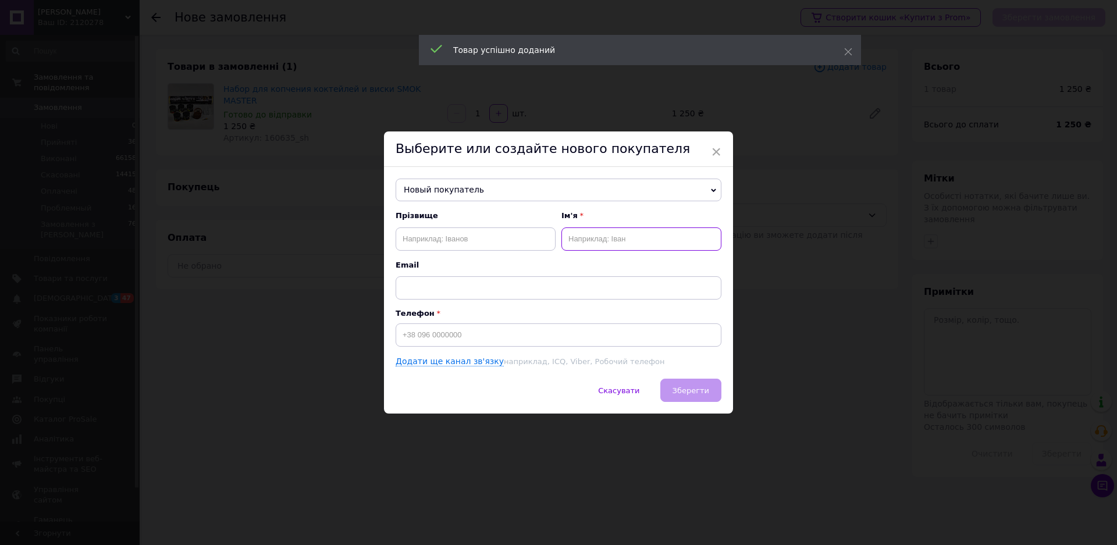
click at [585, 240] on input "text" at bounding box center [641, 238] width 160 height 23
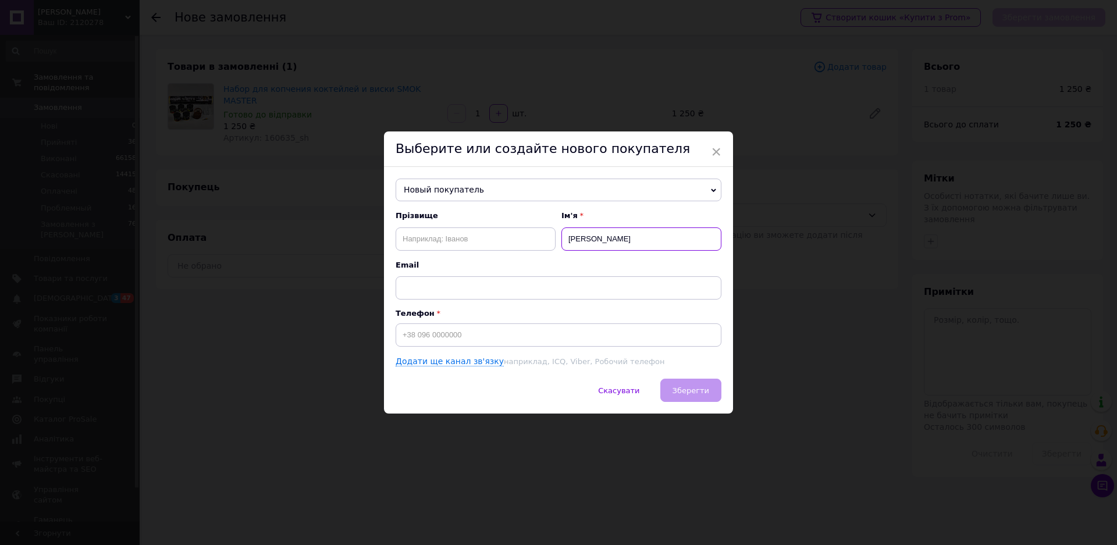
type input "[PERSON_NAME]"
click at [476, 334] on input at bounding box center [558, 334] width 326 height 23
type input "[PHONE_NUMBER]"
click at [690, 384] on button "Зберегти" at bounding box center [690, 390] width 61 height 23
click at [690, 392] on span "Зберегти" at bounding box center [690, 390] width 37 height 9
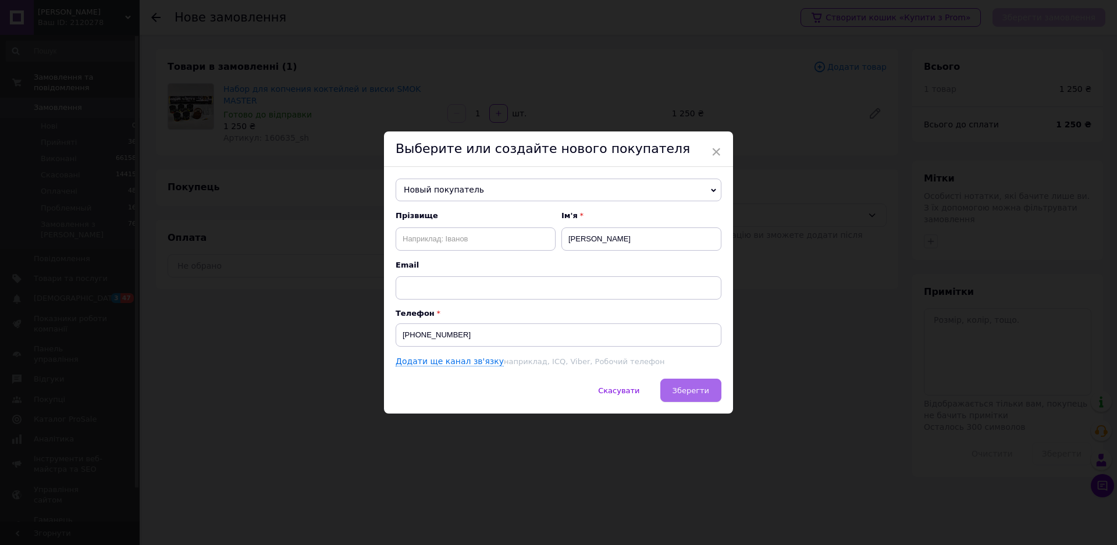
click at [690, 392] on span "Зберегти" at bounding box center [690, 390] width 37 height 9
click at [700, 390] on span "Зберегти" at bounding box center [690, 390] width 37 height 9
click at [700, 391] on span "Зберегти" at bounding box center [690, 390] width 37 height 9
drag, startPoint x: 451, startPoint y: 337, endPoint x: 389, endPoint y: 338, distance: 62.2
click at [389, 338] on div "Новый покупатель [PERSON_NAME] [PHONE_NUMBER] [PERSON_NAME] [PHONE_NUMBER] [PER…" at bounding box center [558, 273] width 349 height 212
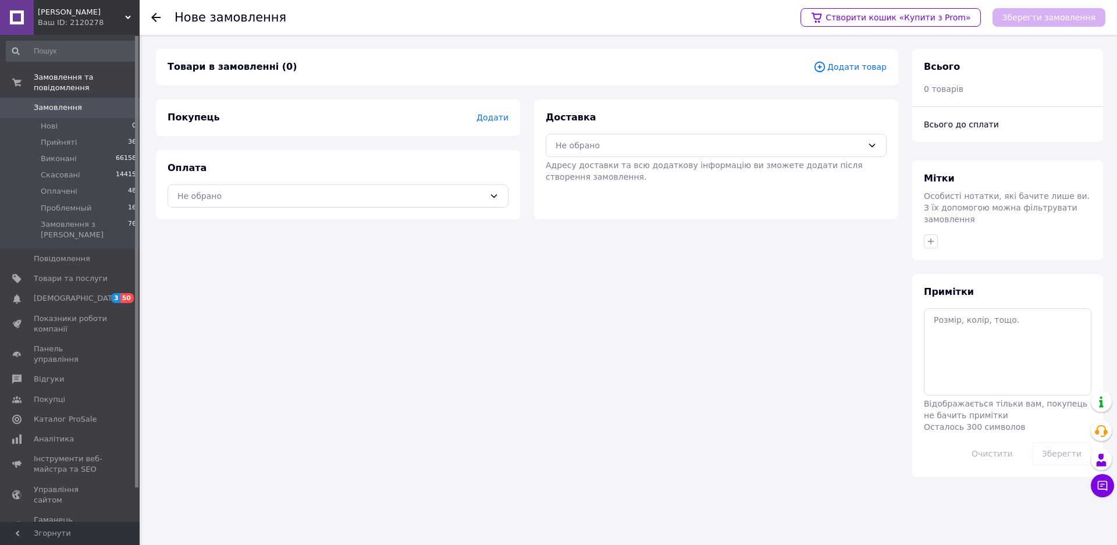
click at [858, 68] on span "Додати товар" at bounding box center [849, 66] width 73 height 13
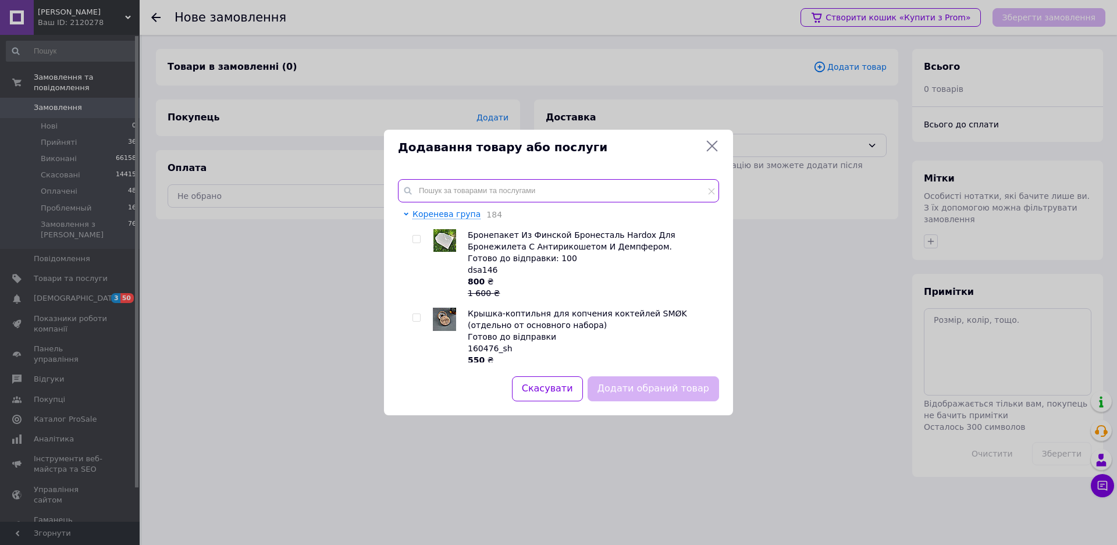
click at [513, 195] on input "text" at bounding box center [558, 190] width 321 height 23
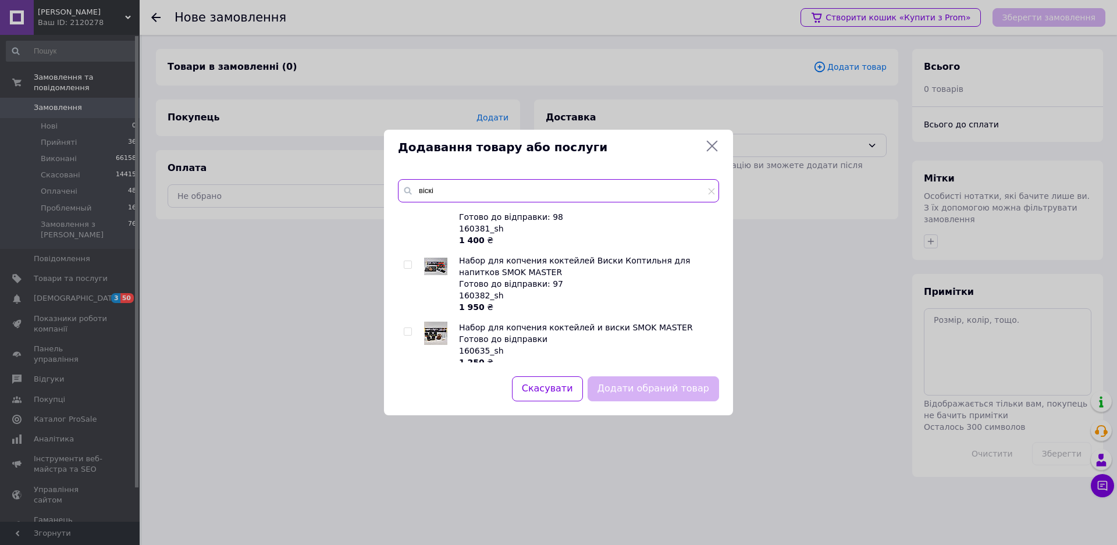
scroll to position [79, 0]
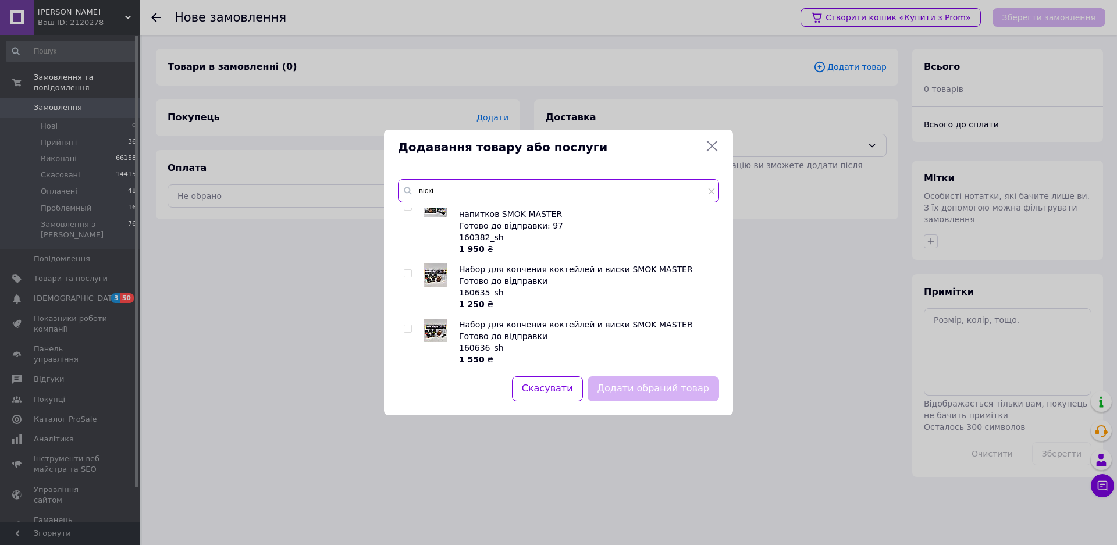
type input "віскі"
click at [406, 272] on input "checkbox" at bounding box center [408, 274] width 8 height 8
checkbox input "true"
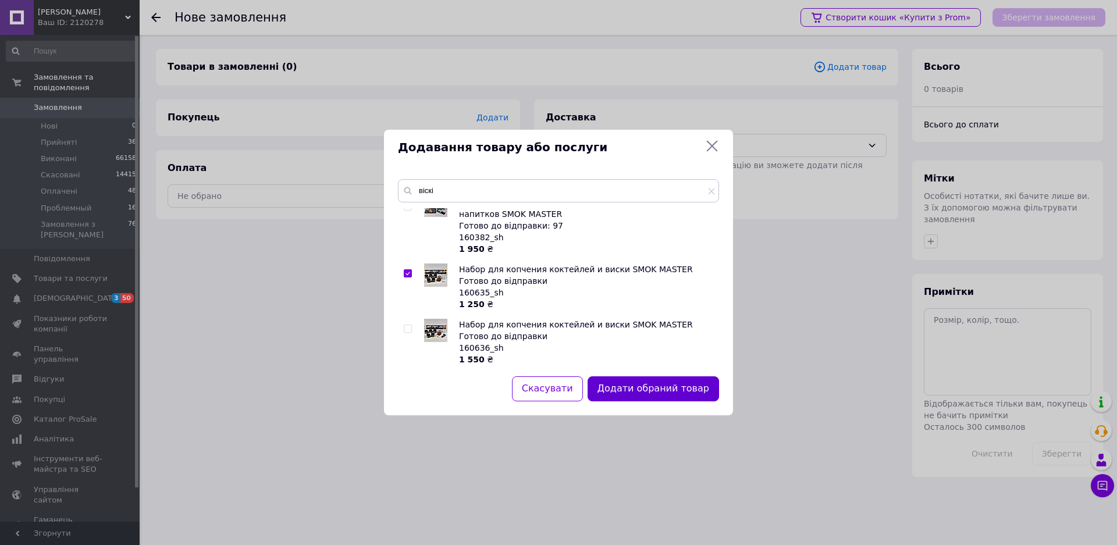
click at [633, 392] on button "Додати обраний товар" at bounding box center [652, 388] width 131 height 25
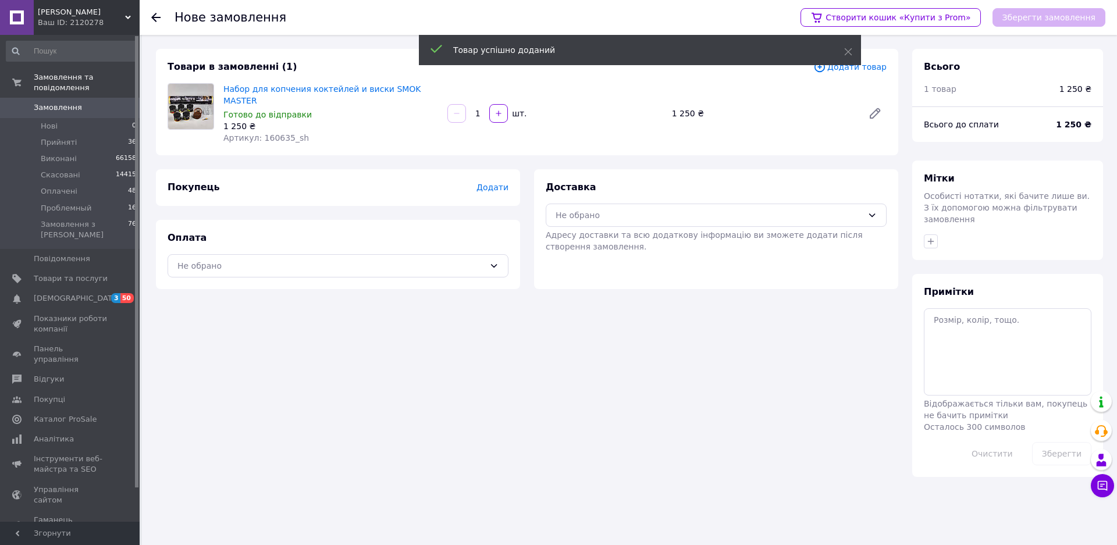
click at [493, 183] on span "Додати" at bounding box center [492, 187] width 32 height 9
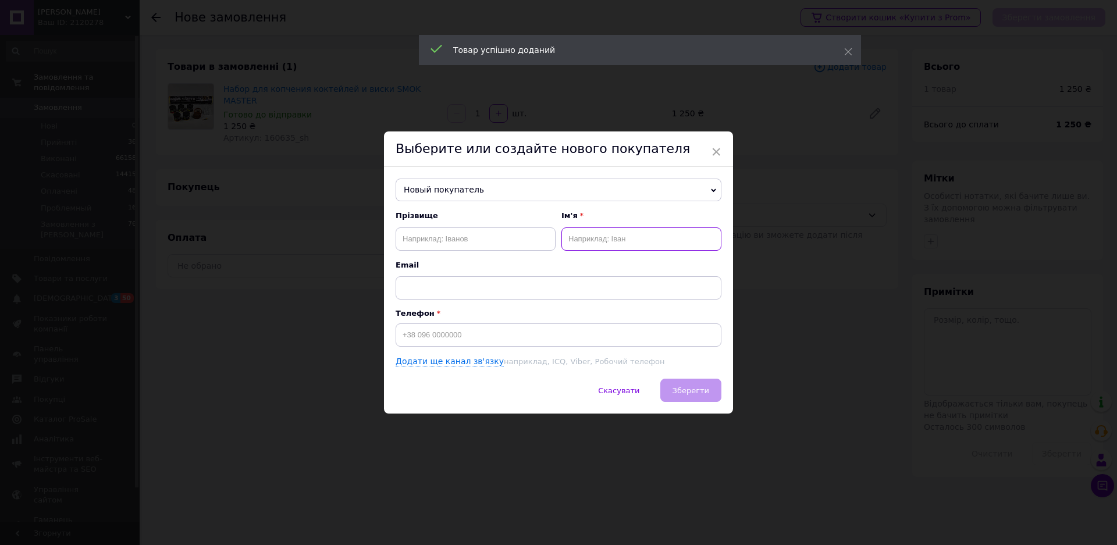
click at [580, 234] on input "text" at bounding box center [641, 238] width 160 height 23
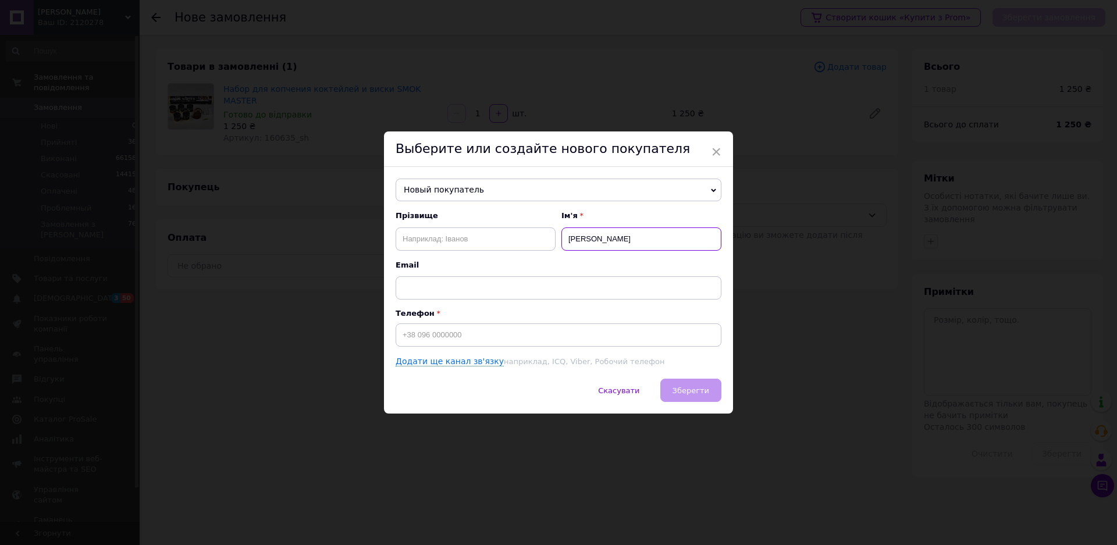
type input "[PERSON_NAME]"
click at [478, 333] on input at bounding box center [558, 334] width 326 height 23
paste input "[PHONE_NUMBER]"
type input "[PHONE_NUMBER]"
click at [679, 387] on span "Зберегти" at bounding box center [690, 390] width 37 height 9
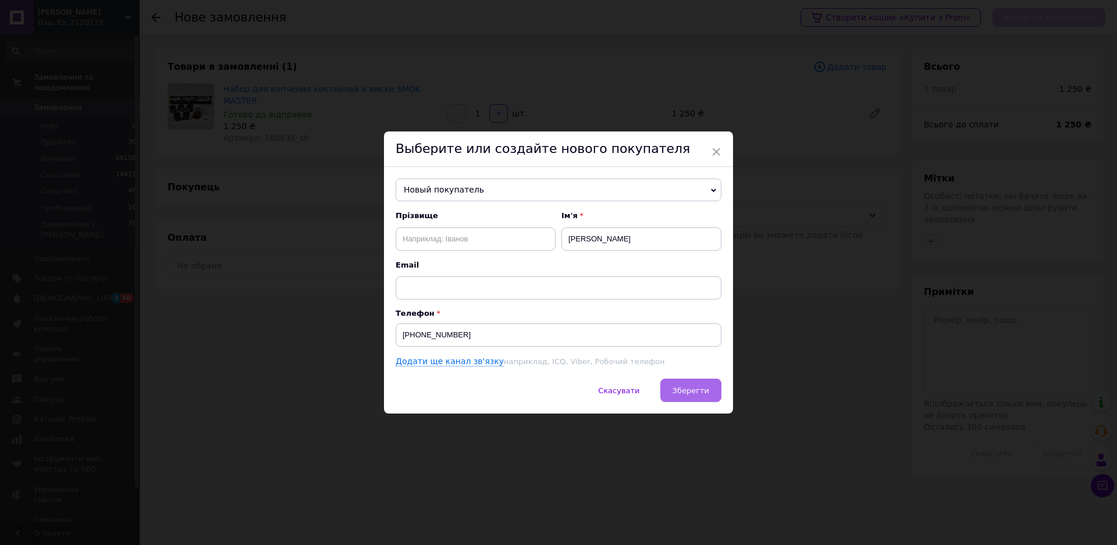
click at [684, 391] on span "Зберегти" at bounding box center [690, 390] width 37 height 9
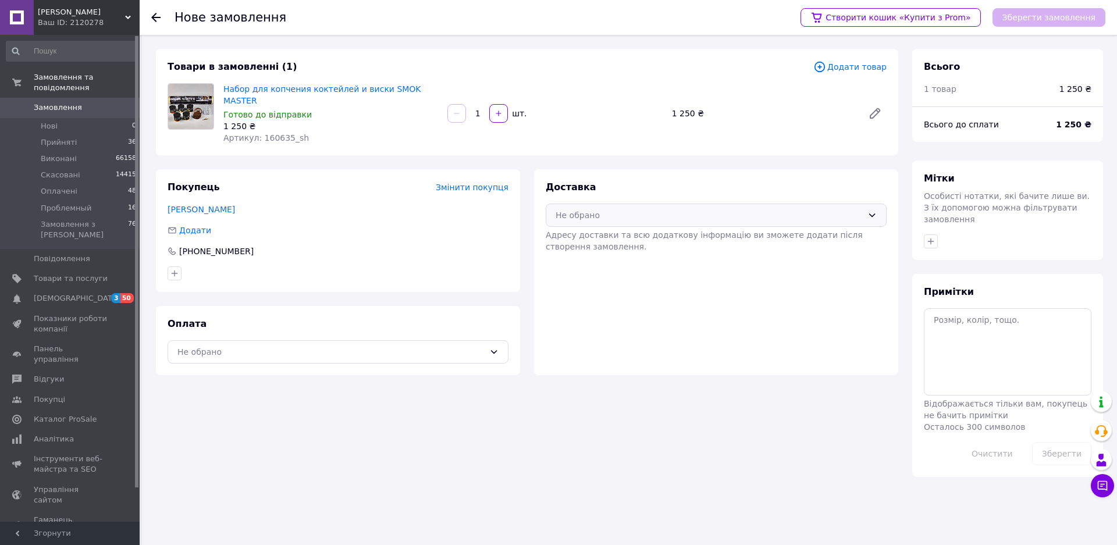
click at [595, 209] on div "Не обрано" at bounding box center [708, 215] width 307 height 13
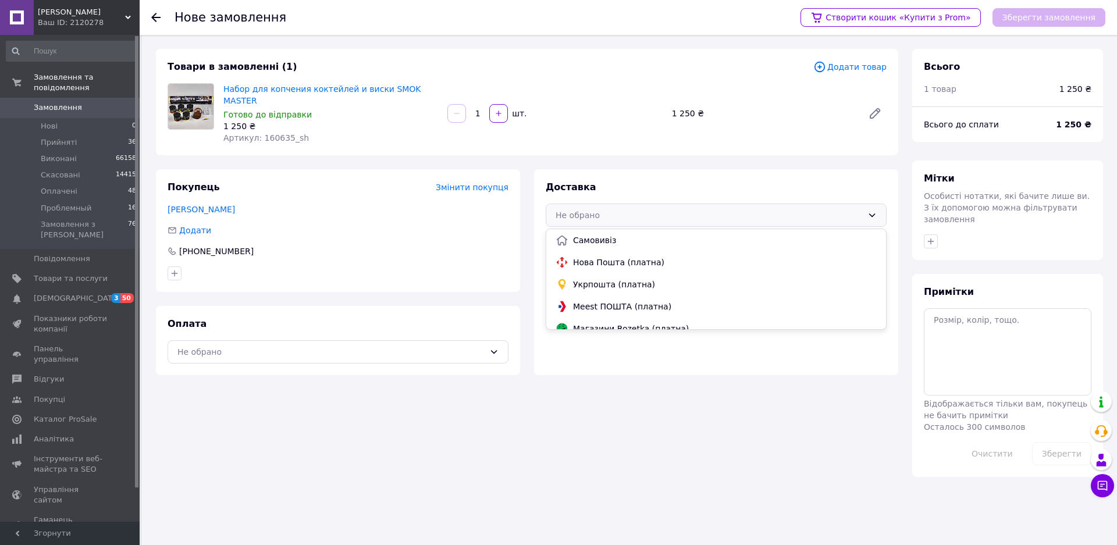
drag, startPoint x: 594, startPoint y: 246, endPoint x: 528, endPoint y: 260, distance: 67.2
click at [593, 256] on span "Нова Пошта (платна)" at bounding box center [725, 262] width 304 height 12
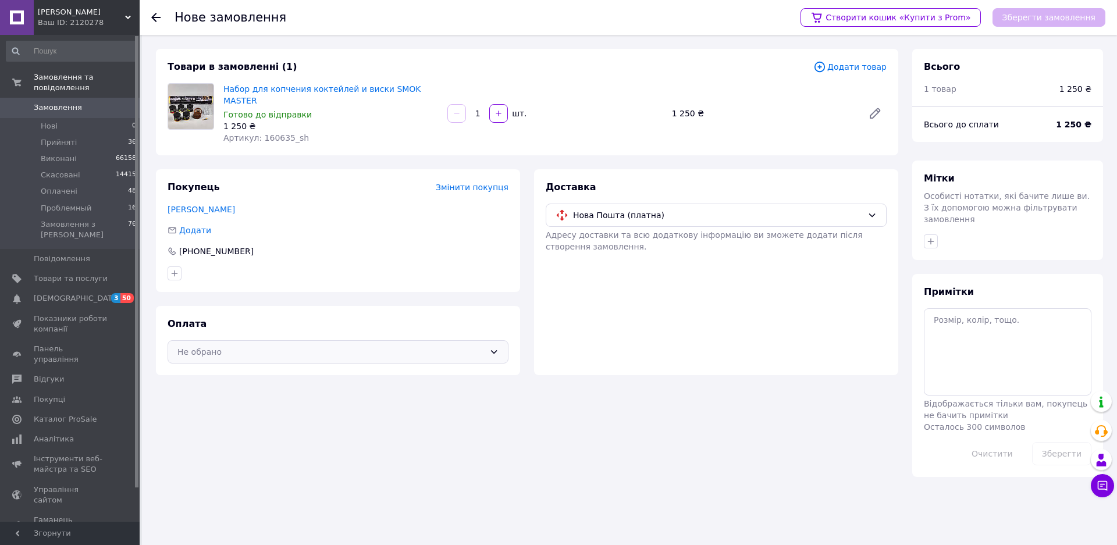
click at [215, 345] on div "Не обрано" at bounding box center [330, 351] width 307 height 13
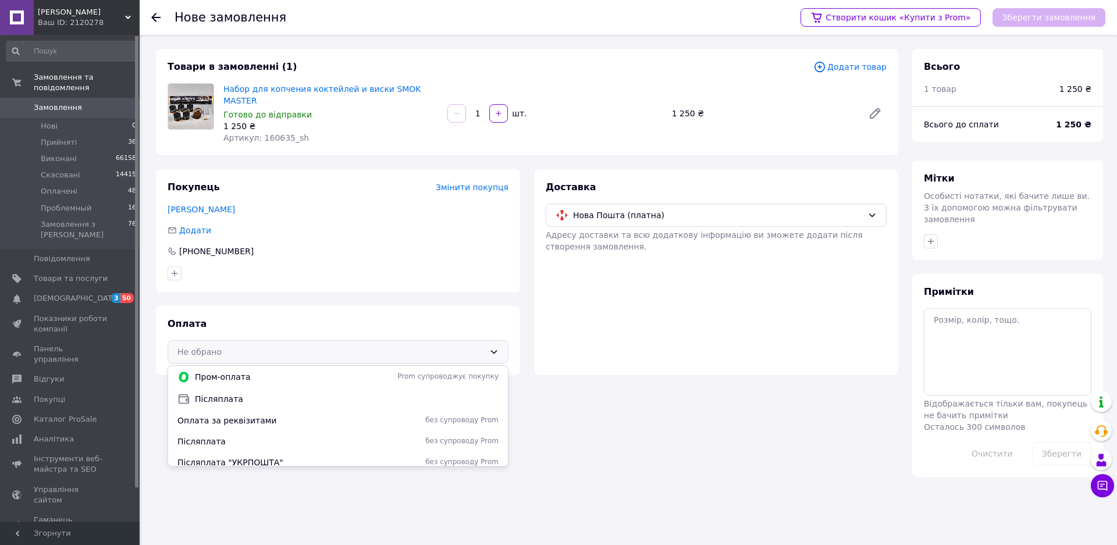
click at [223, 393] on span "Післяплата" at bounding box center [347, 399] width 304 height 12
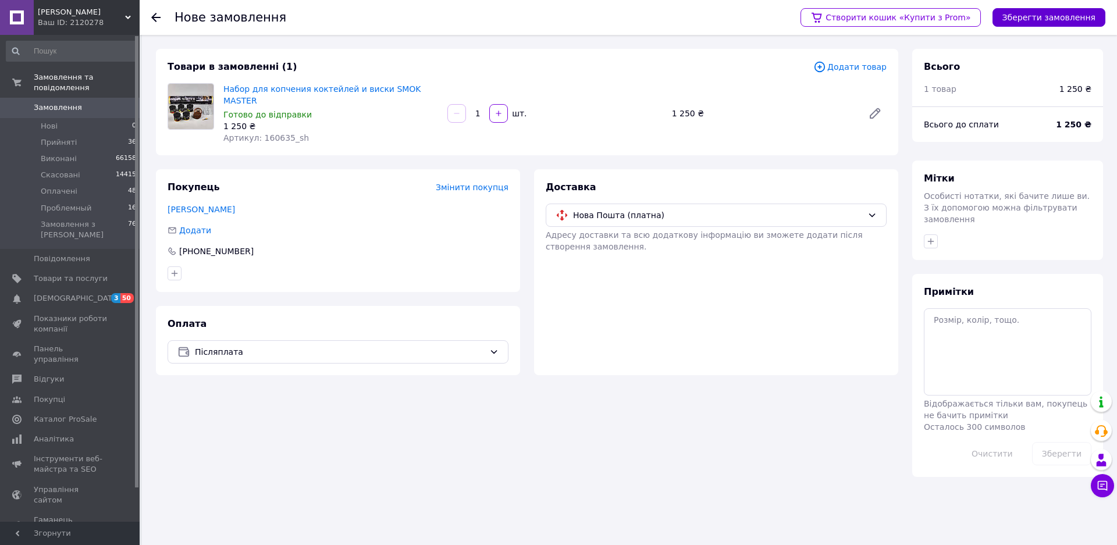
click at [1058, 16] on button "Зберегти замовлення" at bounding box center [1048, 17] width 113 height 19
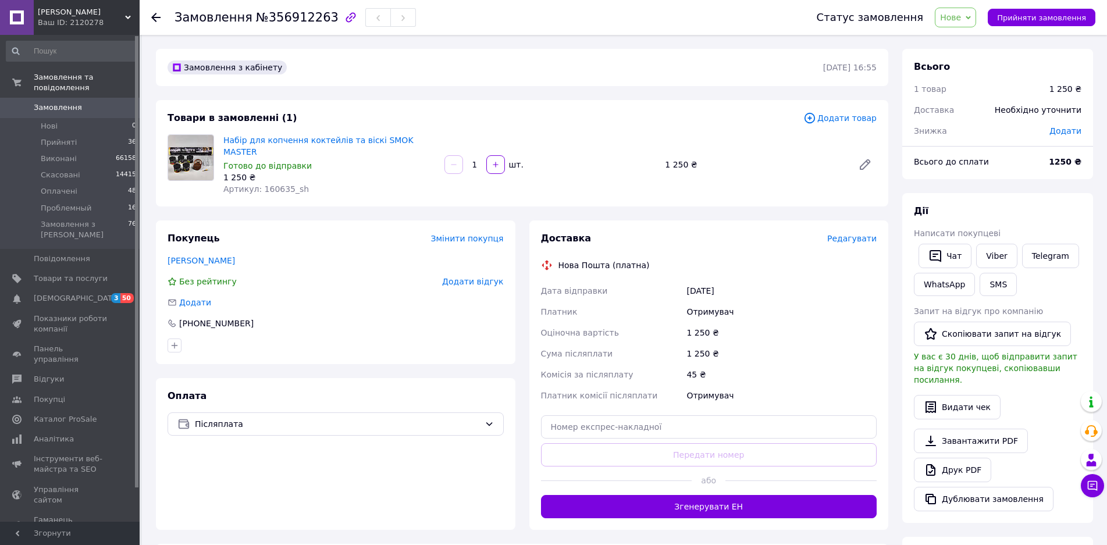
click at [961, 16] on span "Нове" at bounding box center [950, 17] width 21 height 9
click at [972, 43] on li "Прийнято" at bounding box center [966, 40] width 62 height 17
click at [61, 102] on span "Замовлення" at bounding box center [58, 107] width 48 height 10
